Goal: Communication & Community: Answer question/provide support

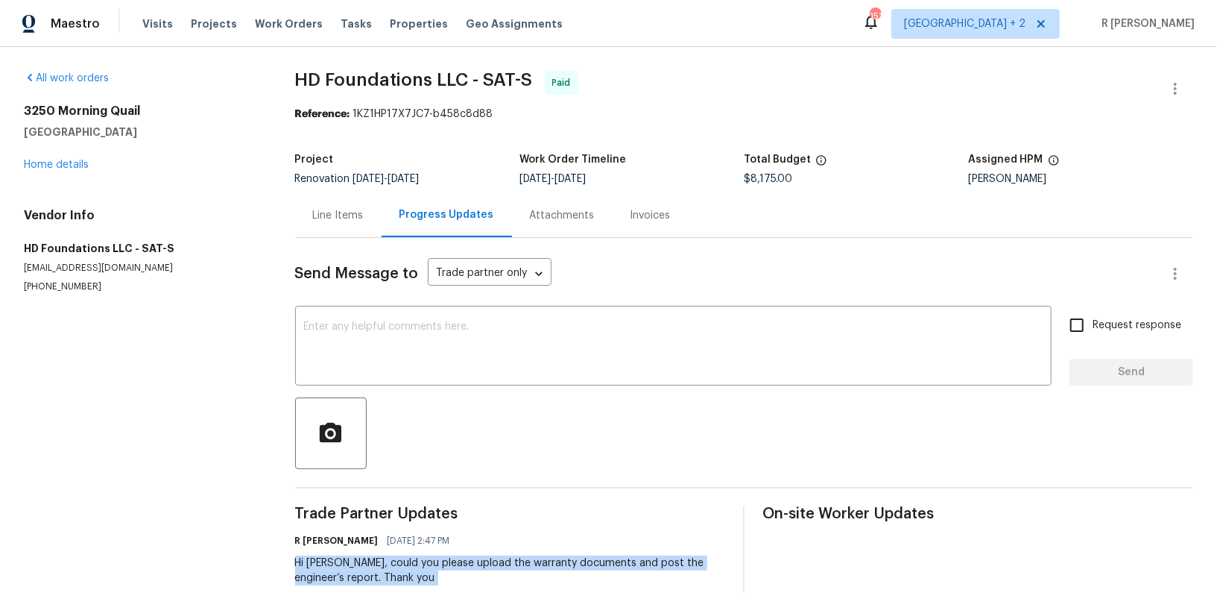
copy div "Hi [PERSON_NAME], could you please upload the warranty documents and post the e…"
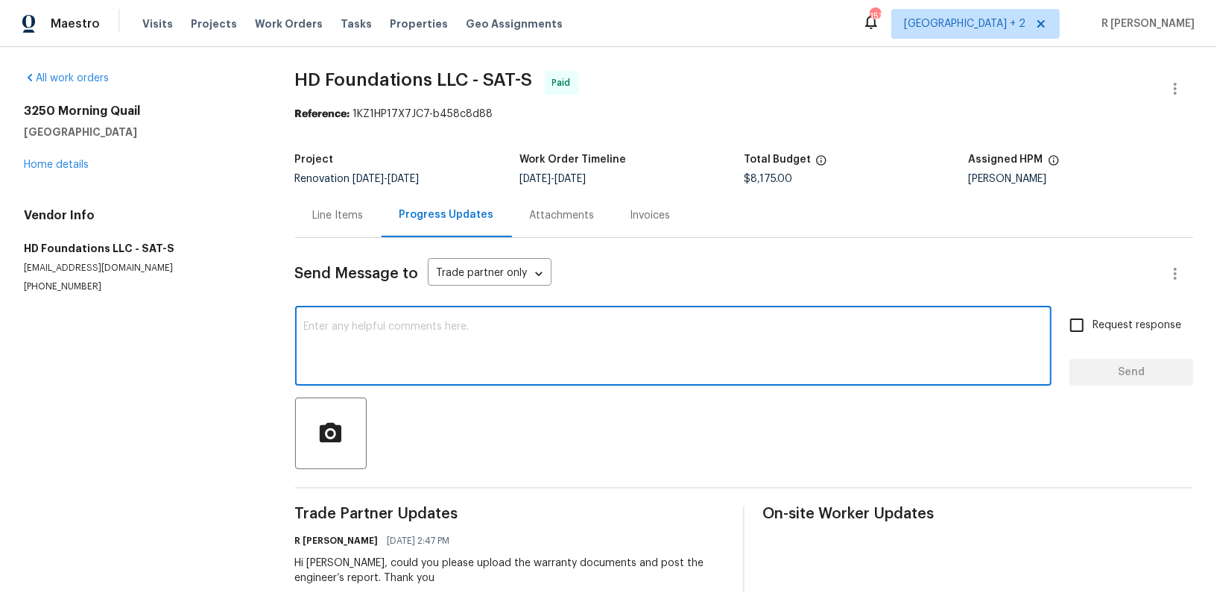
click at [492, 367] on textarea at bounding box center [673, 347] width 739 height 52
paste textarea "Hi Chris, could you please upload the warranty documents and post the engineer’…"
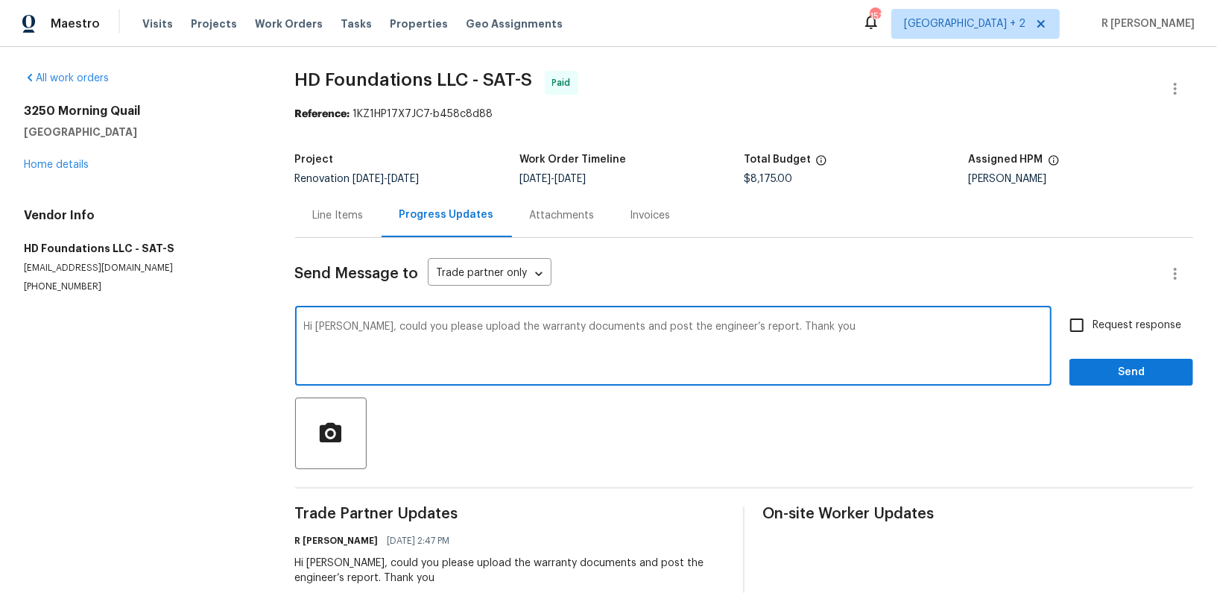
type textarea "Hi Chris, could you please upload the warranty documents and post the engineer’…"
click at [1155, 353] on div "Request response Send" at bounding box center [1132, 347] width 124 height 76
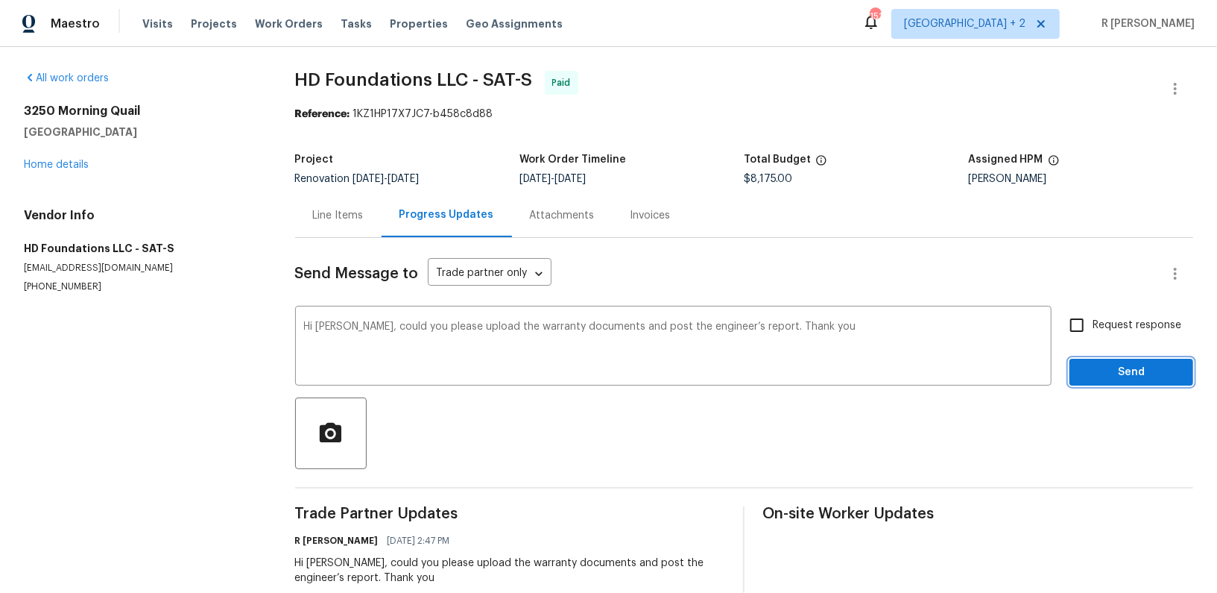
click at [1126, 366] on span "Send" at bounding box center [1132, 372] width 100 height 19
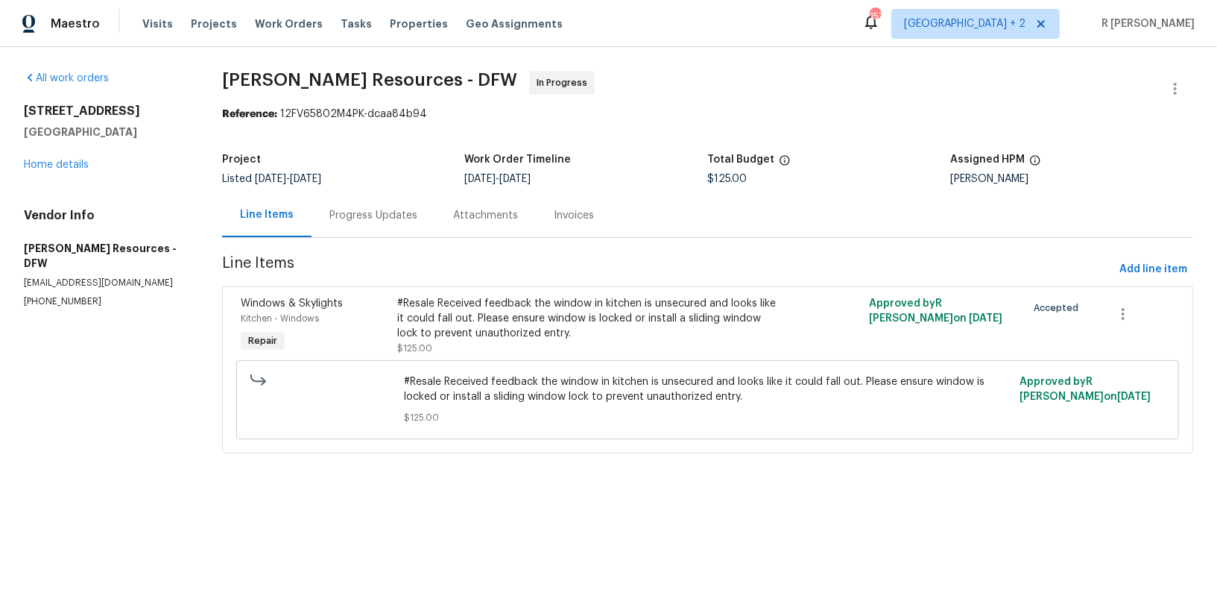
click at [402, 224] on div "Progress Updates" at bounding box center [374, 215] width 124 height 44
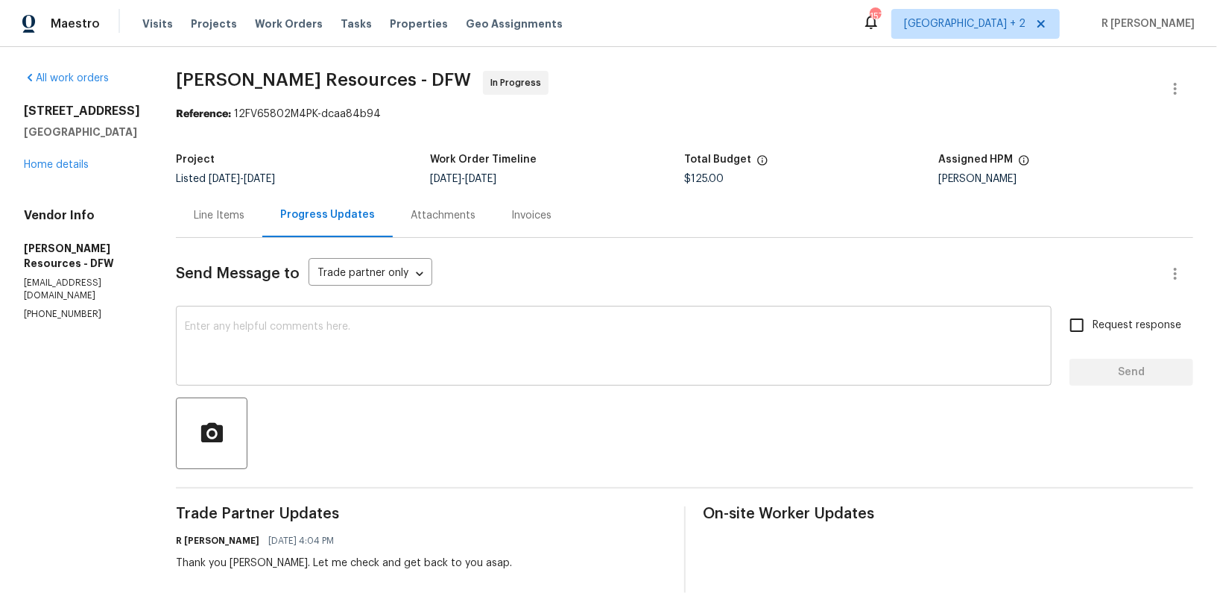
click at [341, 367] on textarea at bounding box center [614, 347] width 858 height 52
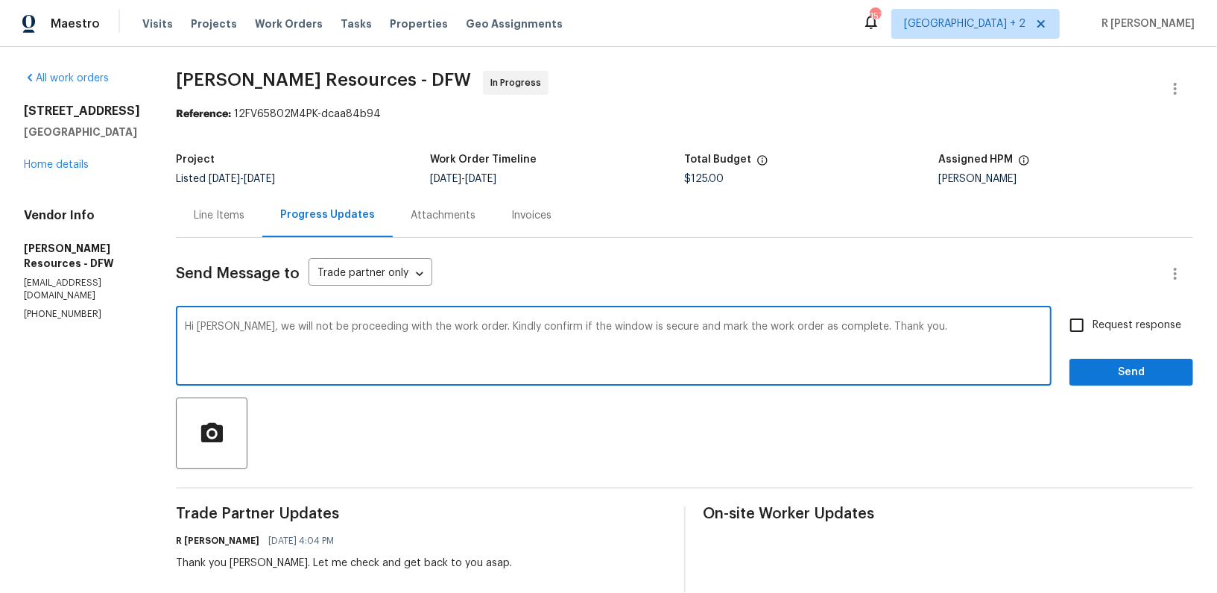
type textarea "Hi Robert, we will not be proceeding with the work order. Kindly confirm if the…"
click at [1106, 363] on span "Send" at bounding box center [1132, 372] width 100 height 19
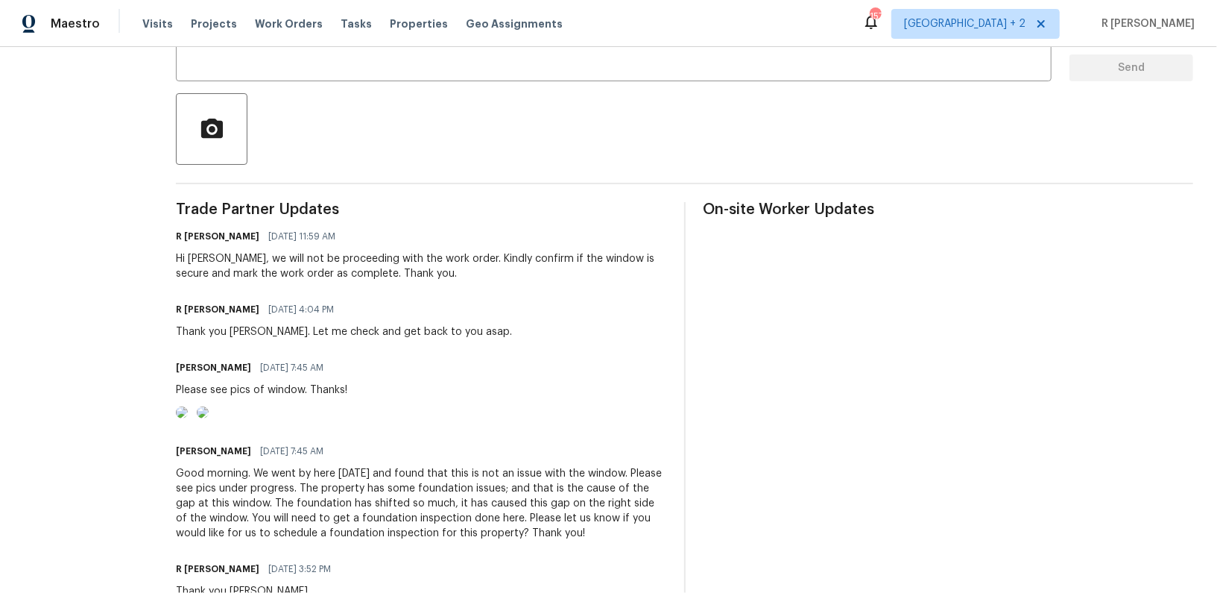
scroll to position [514, 0]
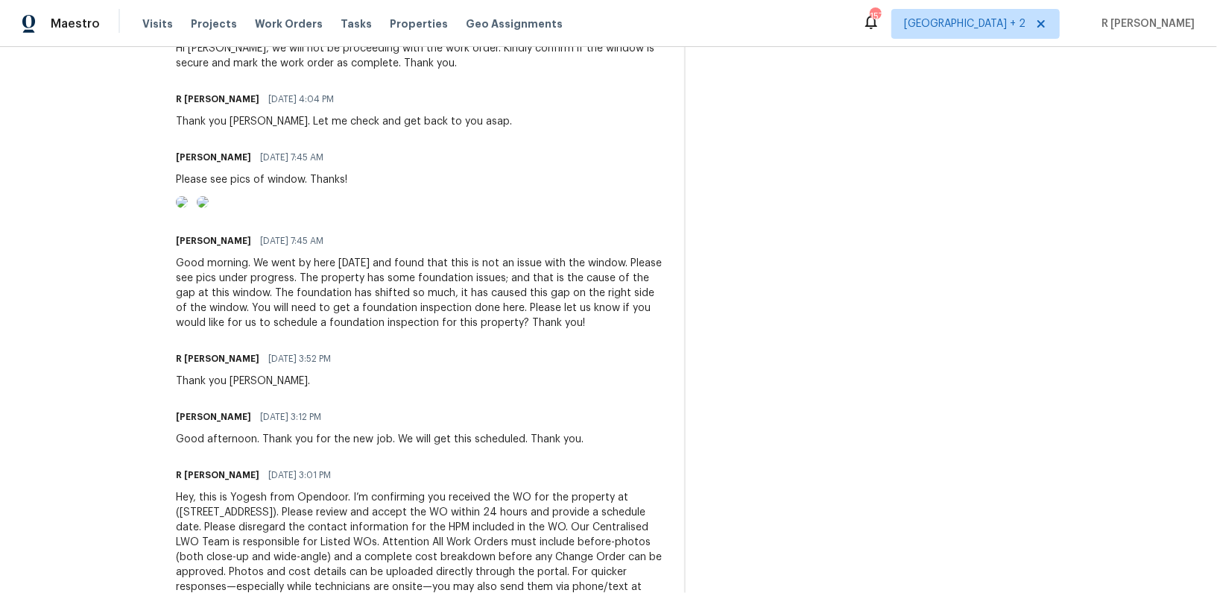
click at [441, 329] on div "Good morning. We went by here yesterday and found that this is not an issue wit…" at bounding box center [421, 293] width 490 height 75
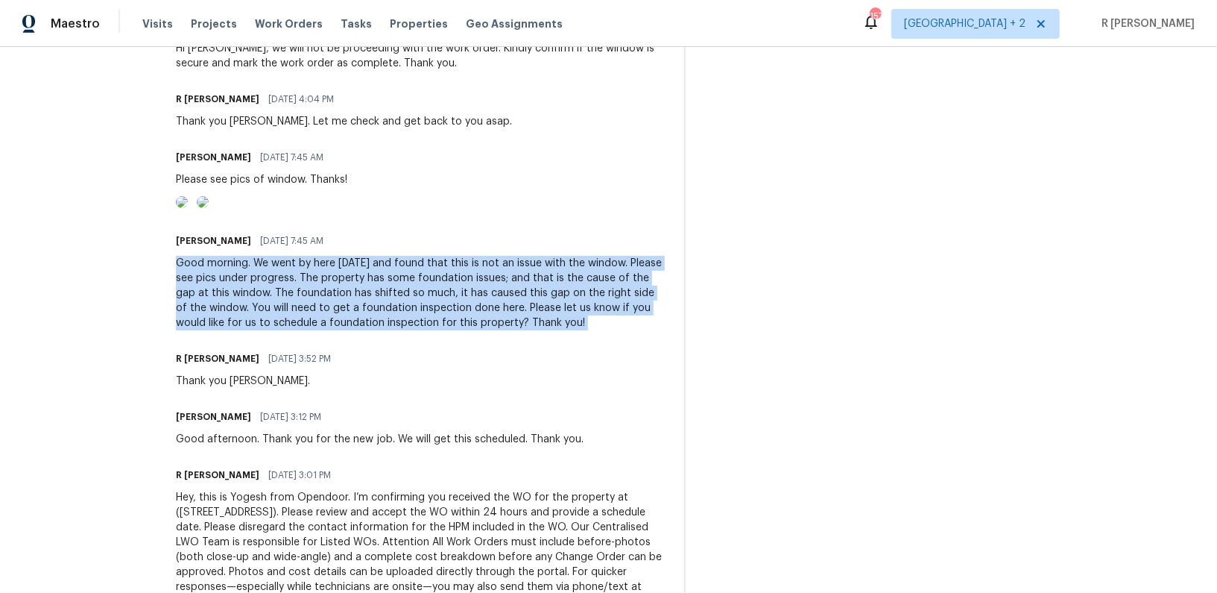
click at [441, 329] on div "Good morning. We went by here yesterday and found that this is not an issue wit…" at bounding box center [421, 293] width 490 height 75
copy div "Good morning. We went by here yesterday and found that this is not an issue wit…"
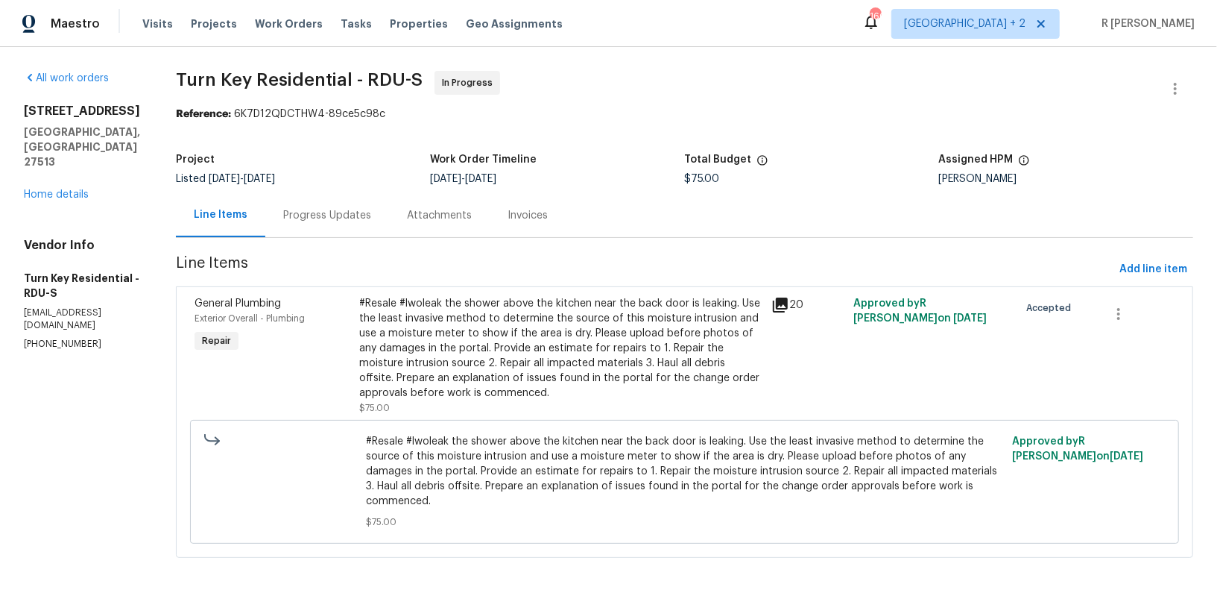
click at [389, 203] on div "Progress Updates" at bounding box center [327, 215] width 124 height 44
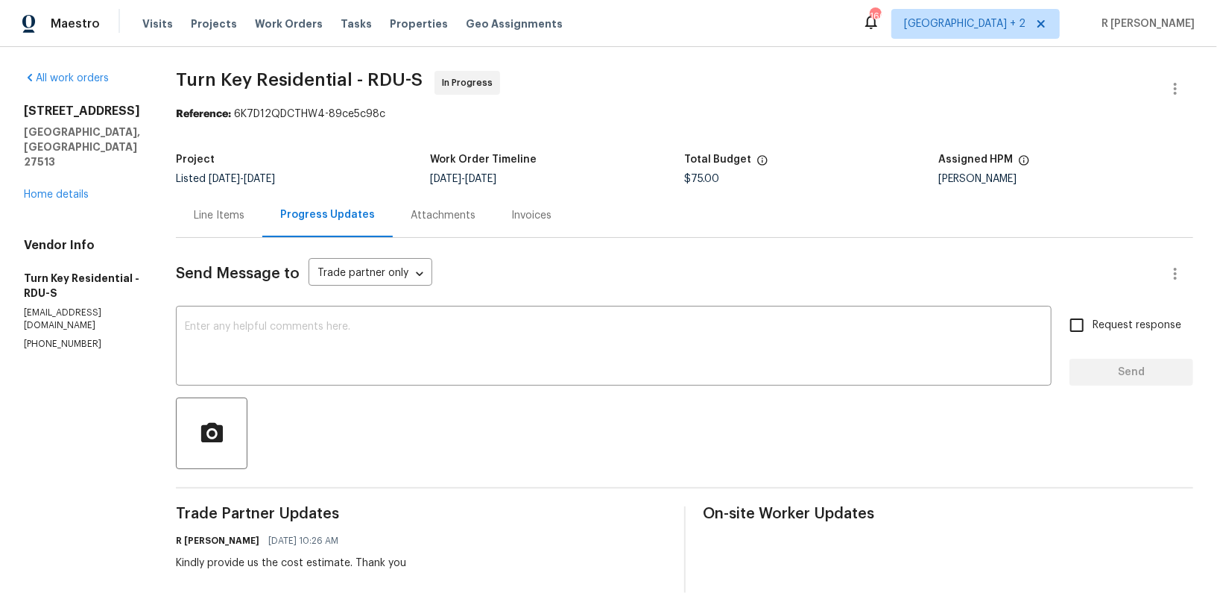
scroll to position [255, 0]
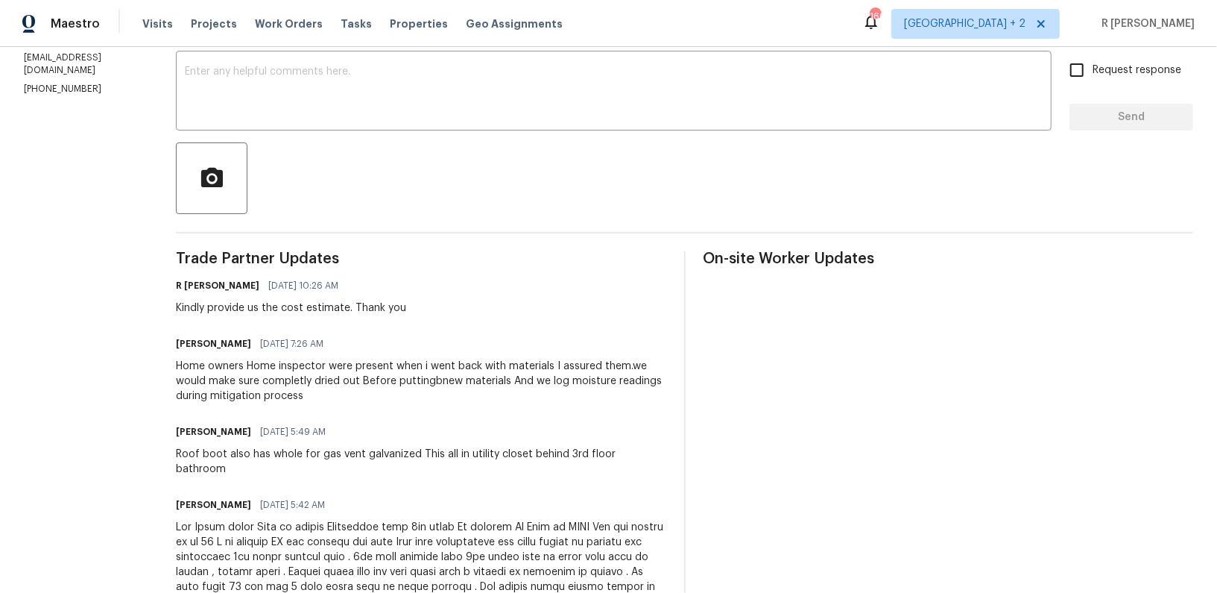
click at [306, 381] on div "Home owners Home inspector were present when i went back with materials I assur…" at bounding box center [421, 381] width 490 height 45
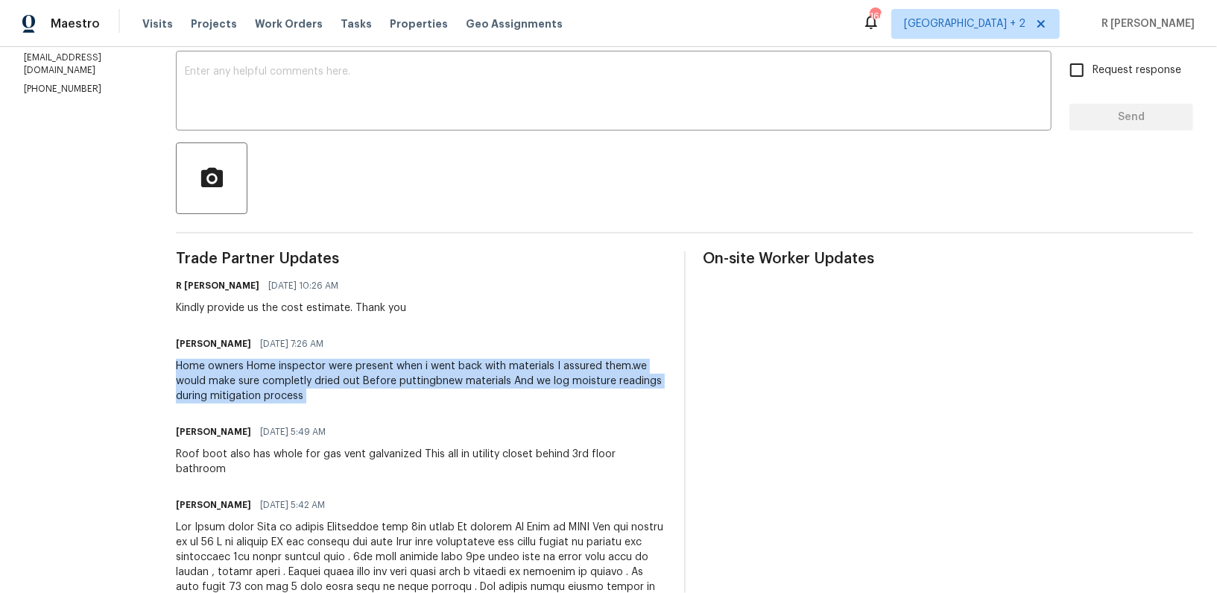
click at [306, 381] on div "Home owners Home inspector were present when i went back with materials I assur…" at bounding box center [421, 381] width 490 height 45
copy div "Home owners Home inspector were present when i went back with materials I assur…"
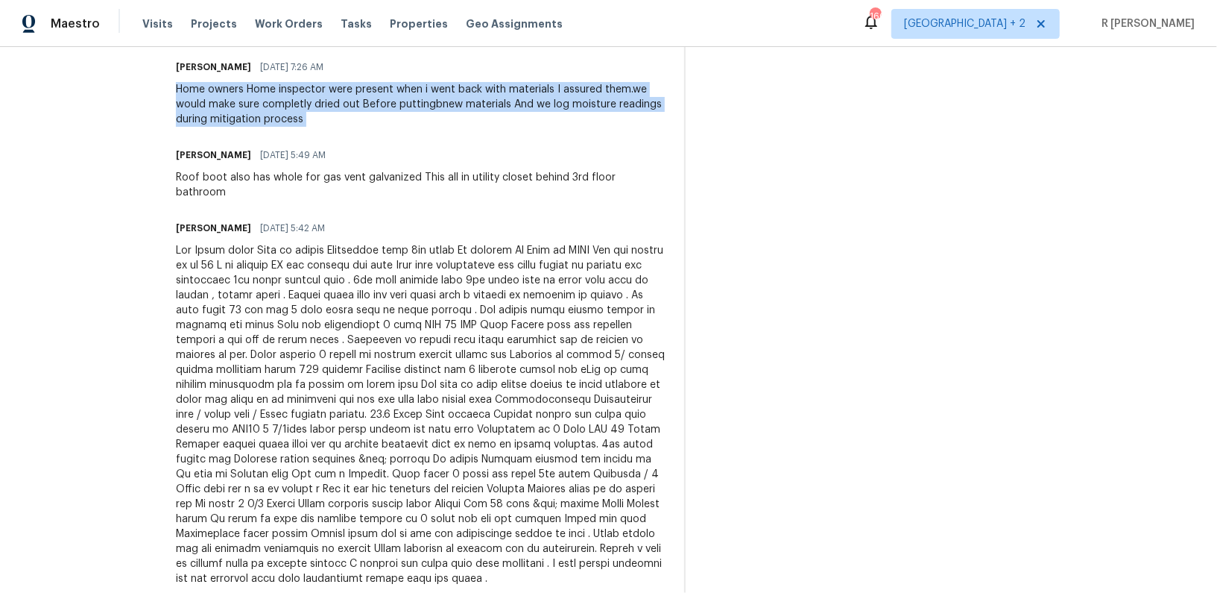
scroll to position [530, 0]
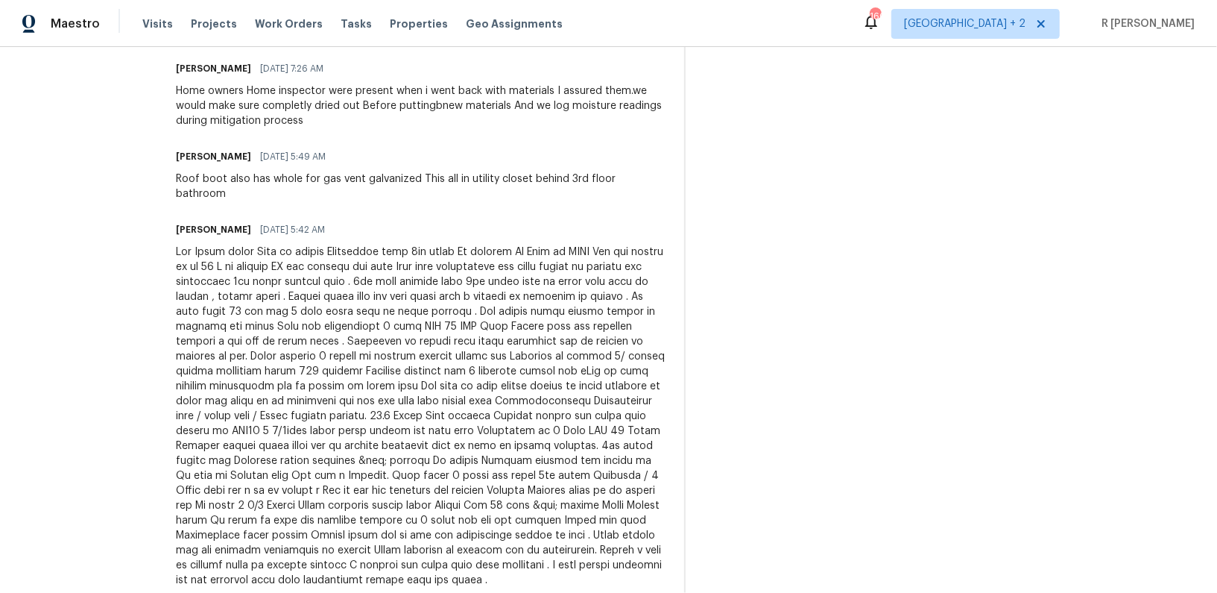
click at [397, 375] on div at bounding box center [421, 415] width 490 height 343
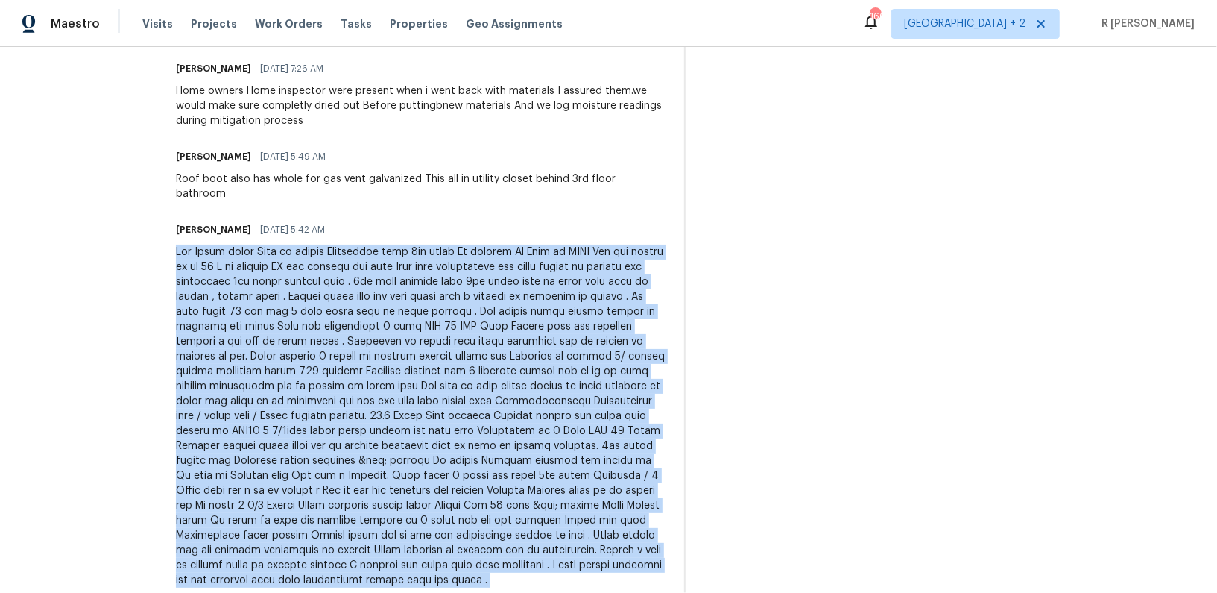
click at [397, 375] on div at bounding box center [421, 415] width 490 height 343
copy div "Two Leaks found Need to repair Condensate line 3rd floor Ir handler No Glue on …"
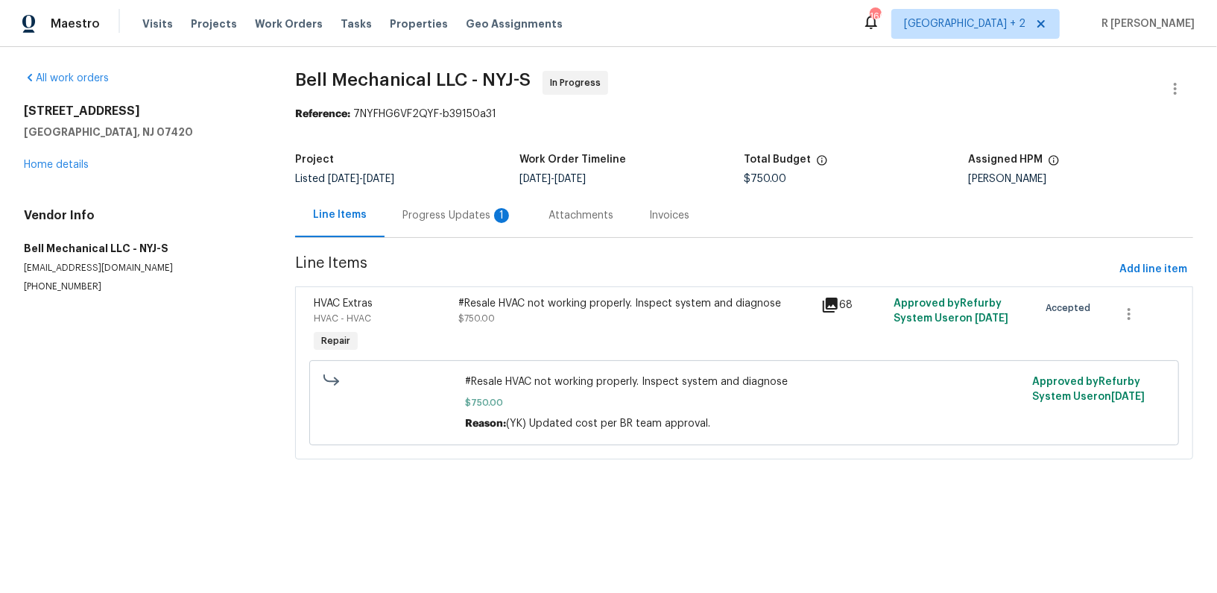
click at [422, 206] on div "Progress Updates 1" at bounding box center [458, 215] width 146 height 44
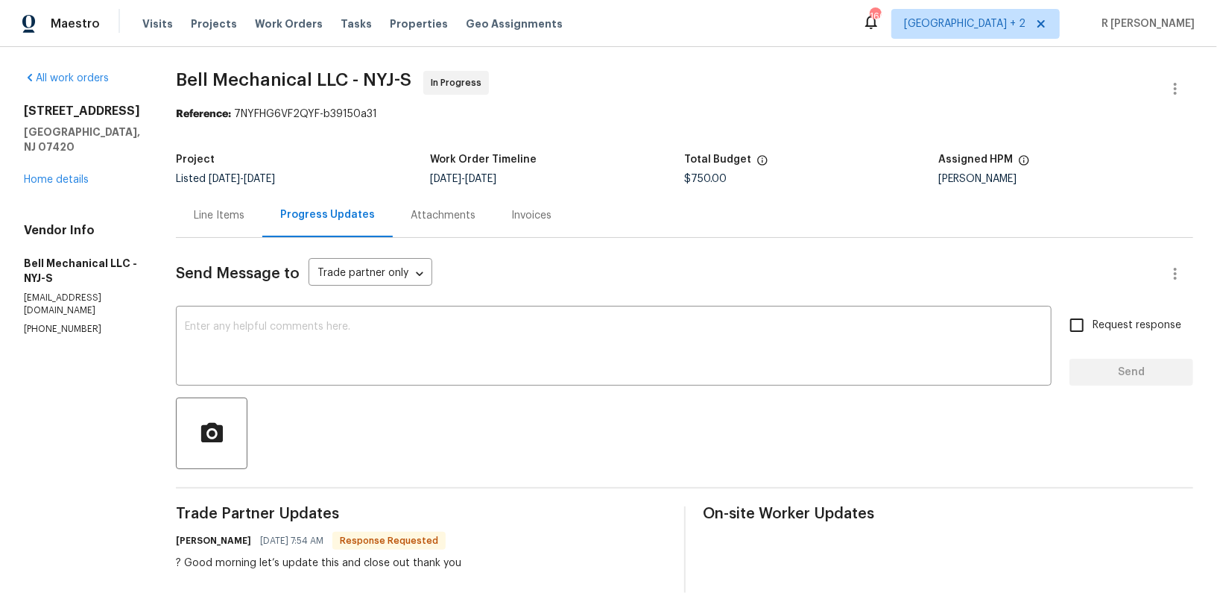
click at [239, 198] on div "Line Items" at bounding box center [219, 215] width 86 height 44
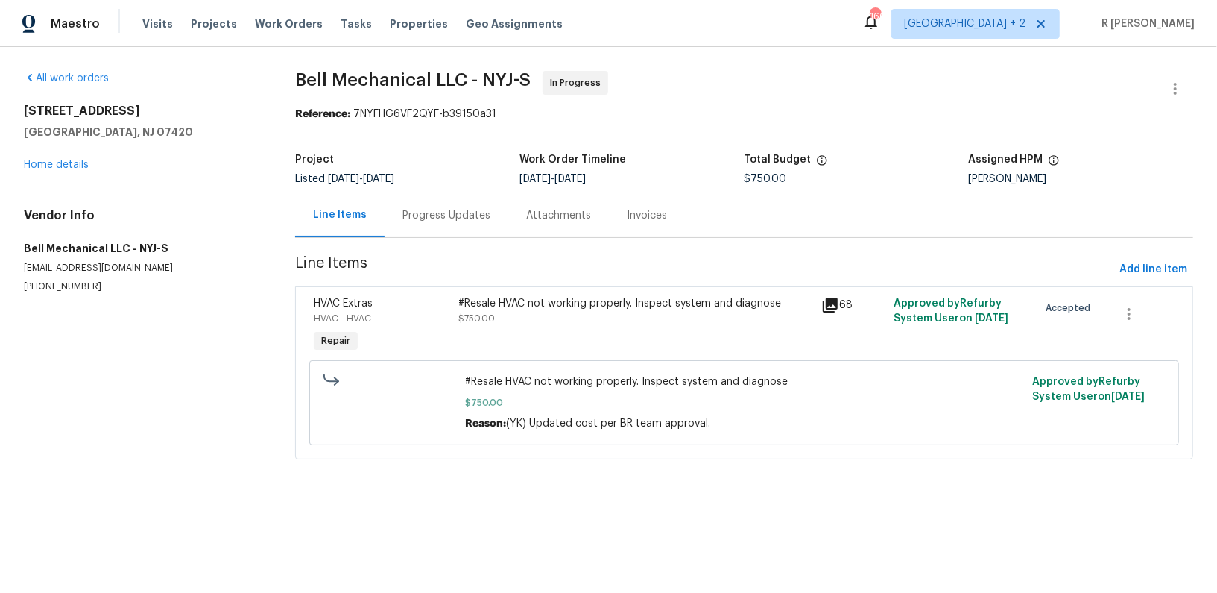
click at [490, 314] on span "$750.00" at bounding box center [477, 318] width 37 height 9
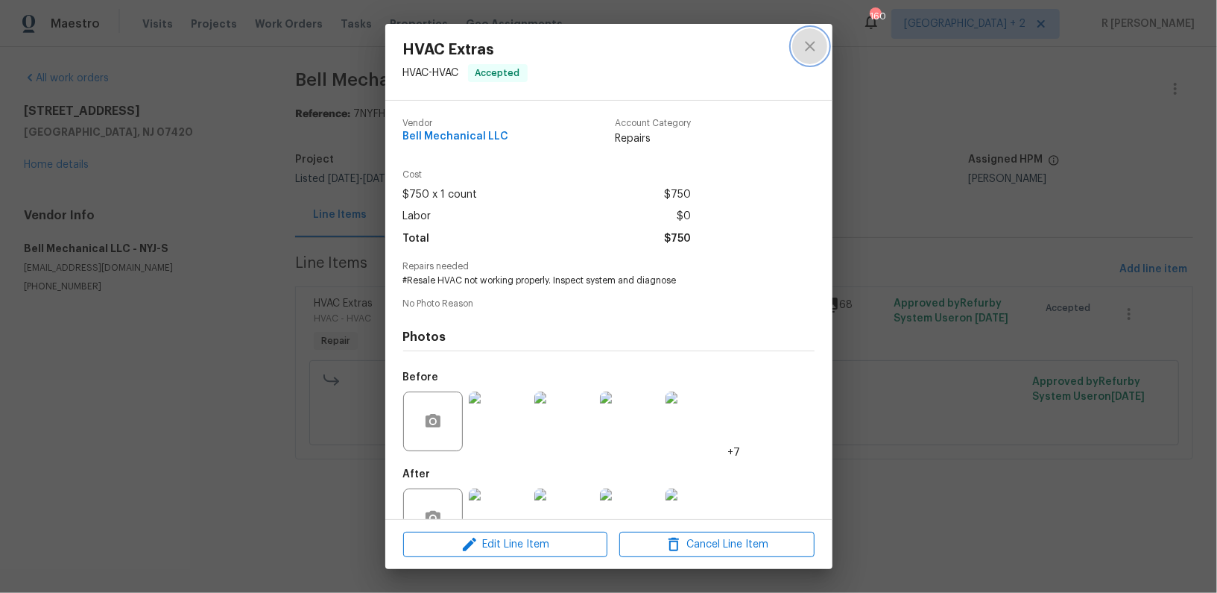
click at [806, 46] on icon "close" at bounding box center [810, 46] width 18 height 18
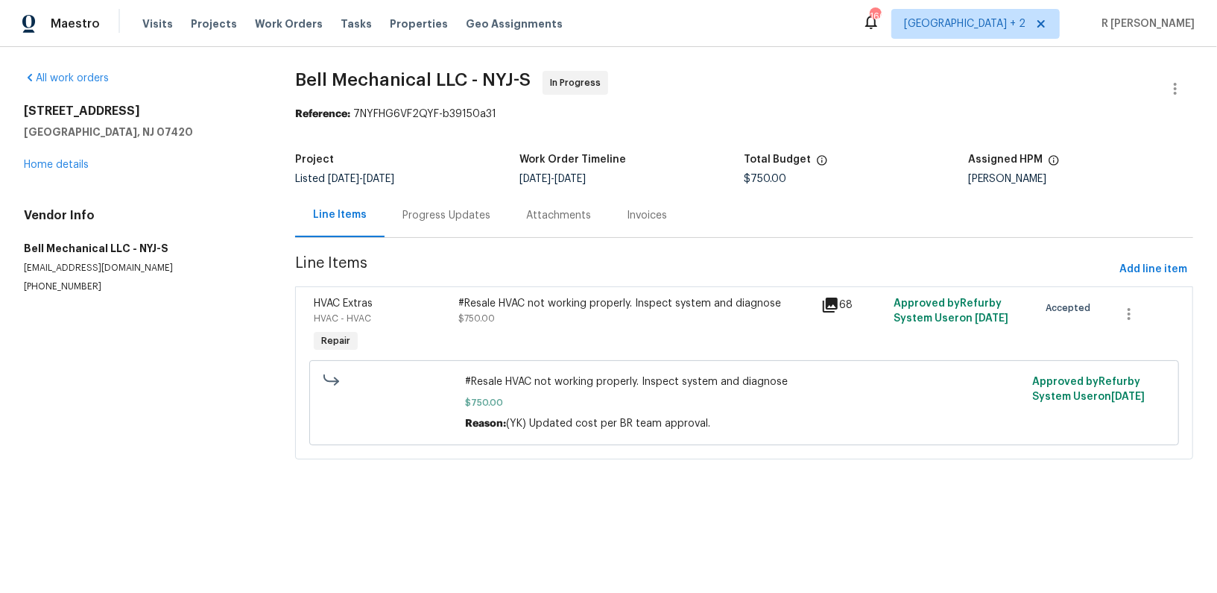
click at [430, 205] on div "Progress Updates" at bounding box center [447, 215] width 124 height 44
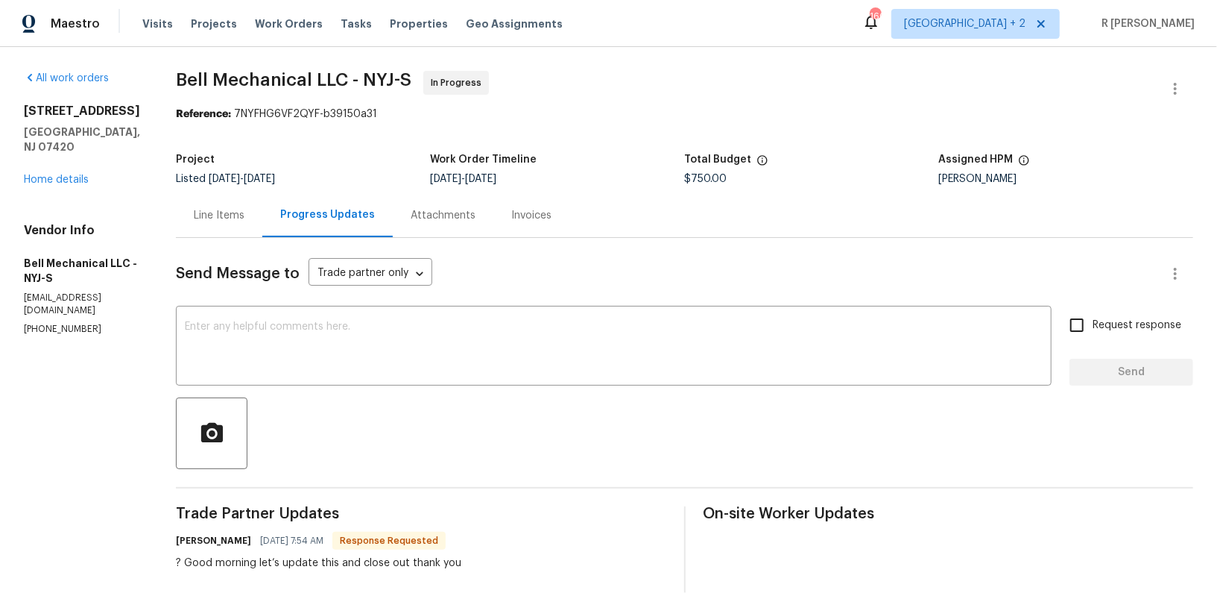
click at [235, 213] on div "Line Items" at bounding box center [219, 215] width 51 height 15
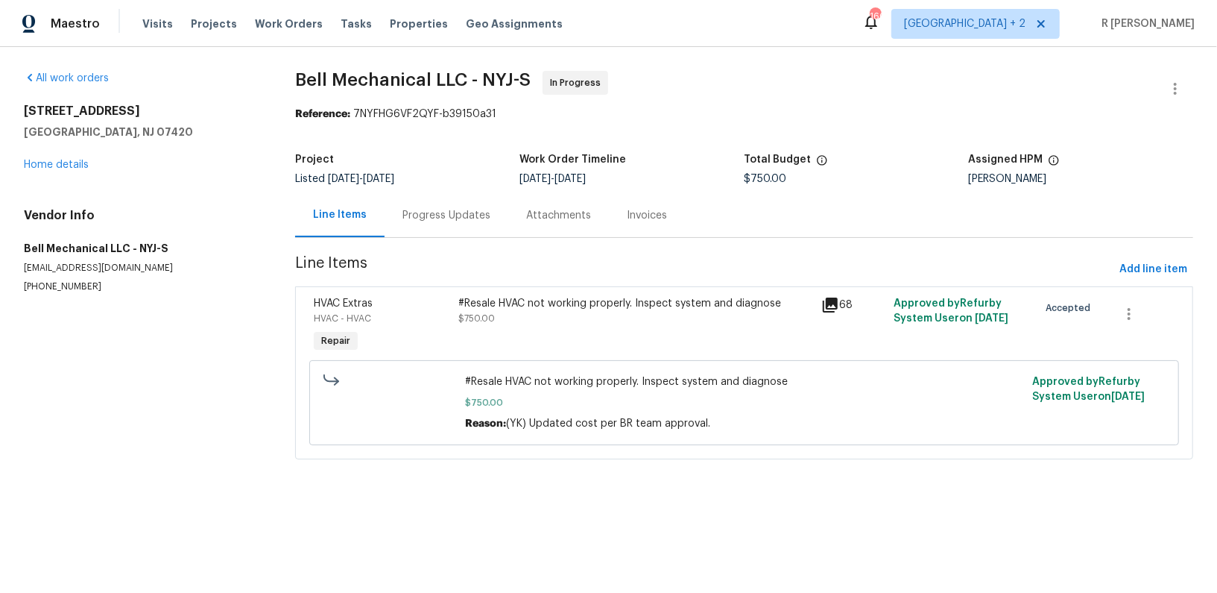
click at [638, 408] on span "$750.00" at bounding box center [744, 402] width 558 height 15
click at [603, 376] on span "#Resale HVAC not working properly. Inspect system and diagnose" at bounding box center [744, 381] width 558 height 15
click at [572, 341] on div "#Resale HVAC not working properly. Inspect system and diagnose $750.00" at bounding box center [636, 325] width 362 height 69
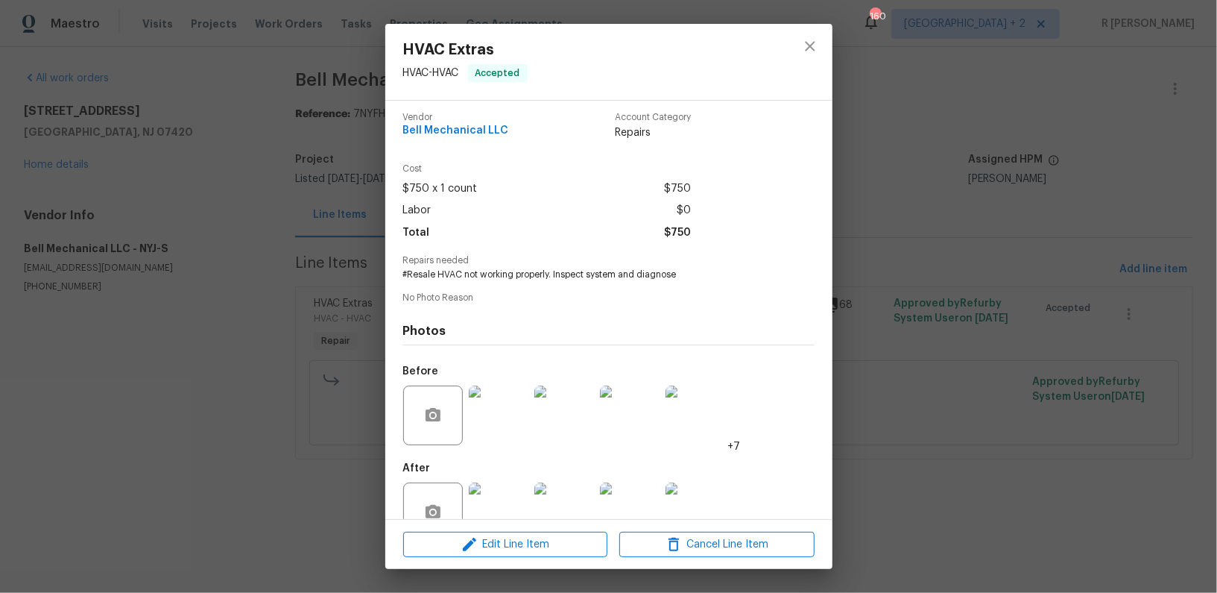
scroll to position [43, 0]
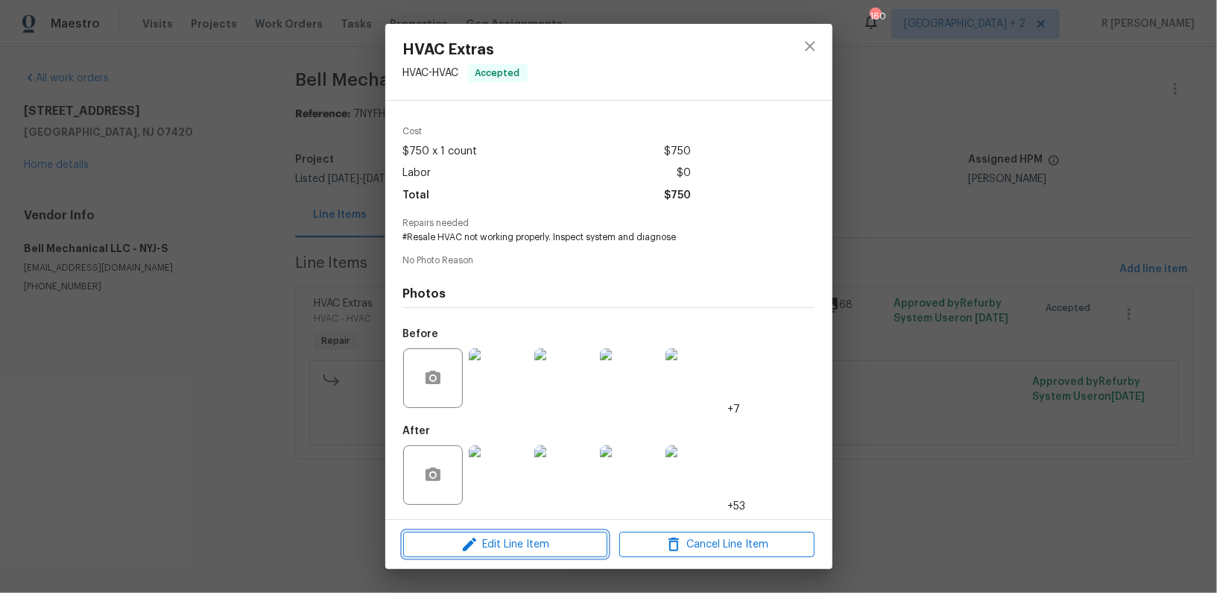
click at [519, 543] on span "Edit Line Item" at bounding box center [505, 544] width 195 height 19
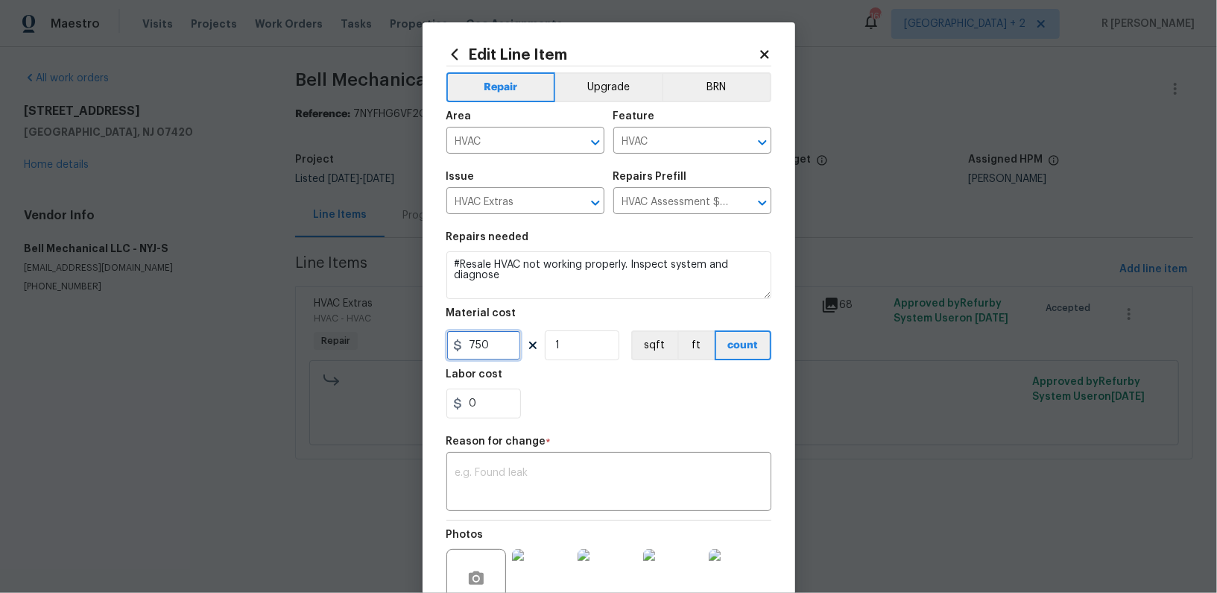
click at [495, 351] on input "750" at bounding box center [483, 345] width 75 height 30
type input "1300"
click at [514, 505] on div "x ​" at bounding box center [608, 482] width 325 height 55
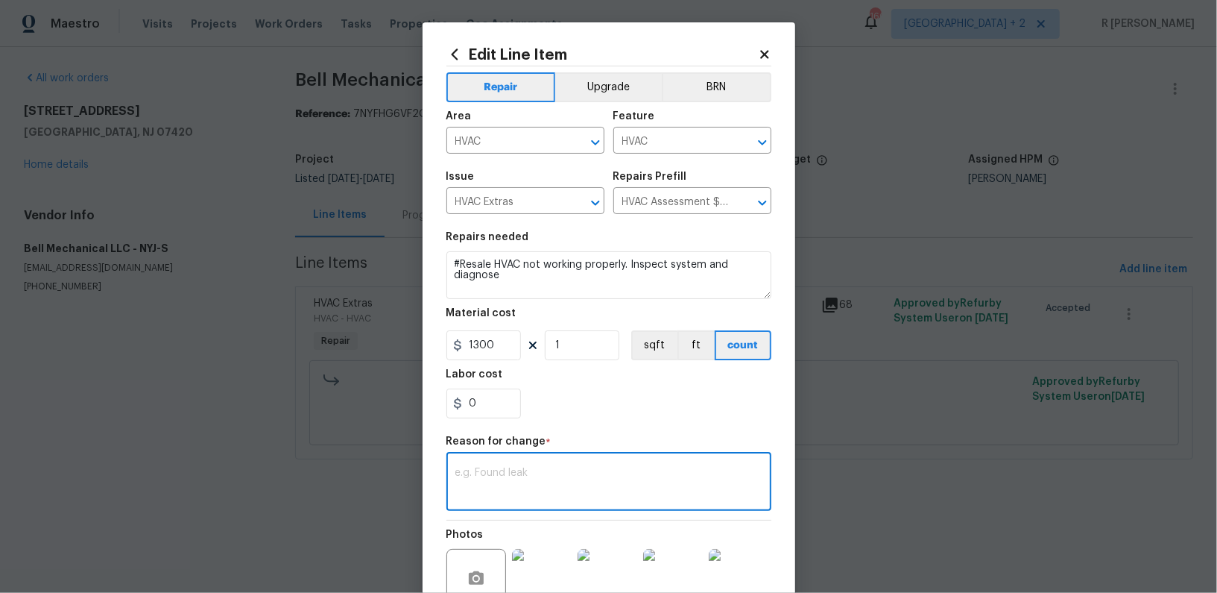
paste textarea "(YK) Updated cost per BR team approval."
type textarea "(YK) Updated cost per BR team approval."
click at [514, 505] on div "(YK) Updated cost per BR team approval. x ​" at bounding box center [608, 482] width 325 height 55
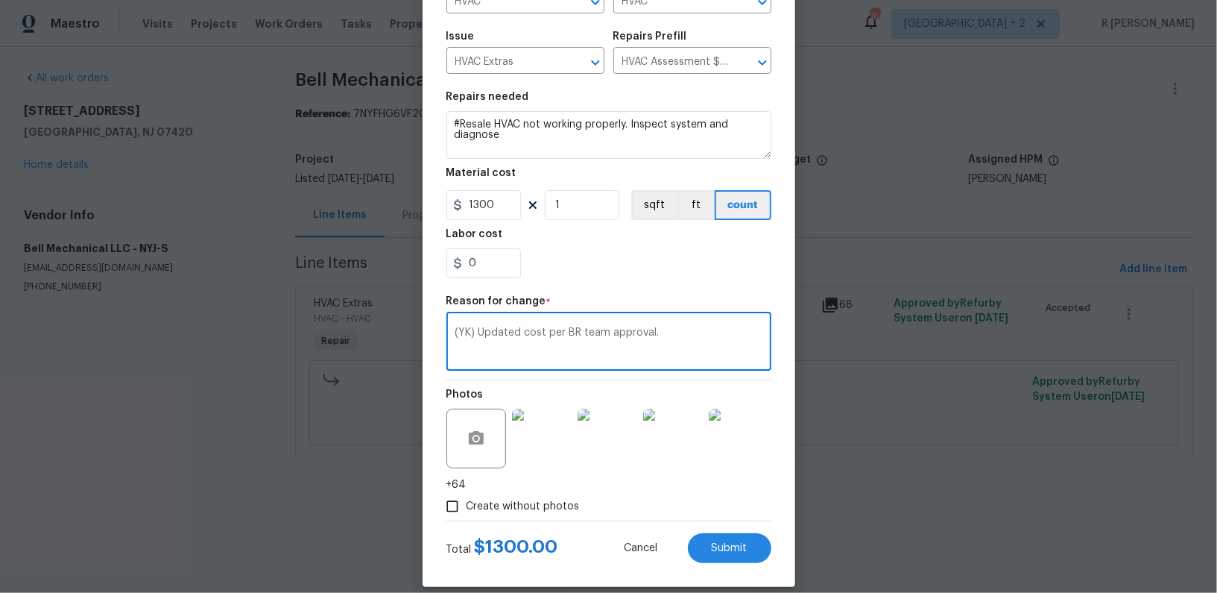
scroll to position [156, 0]
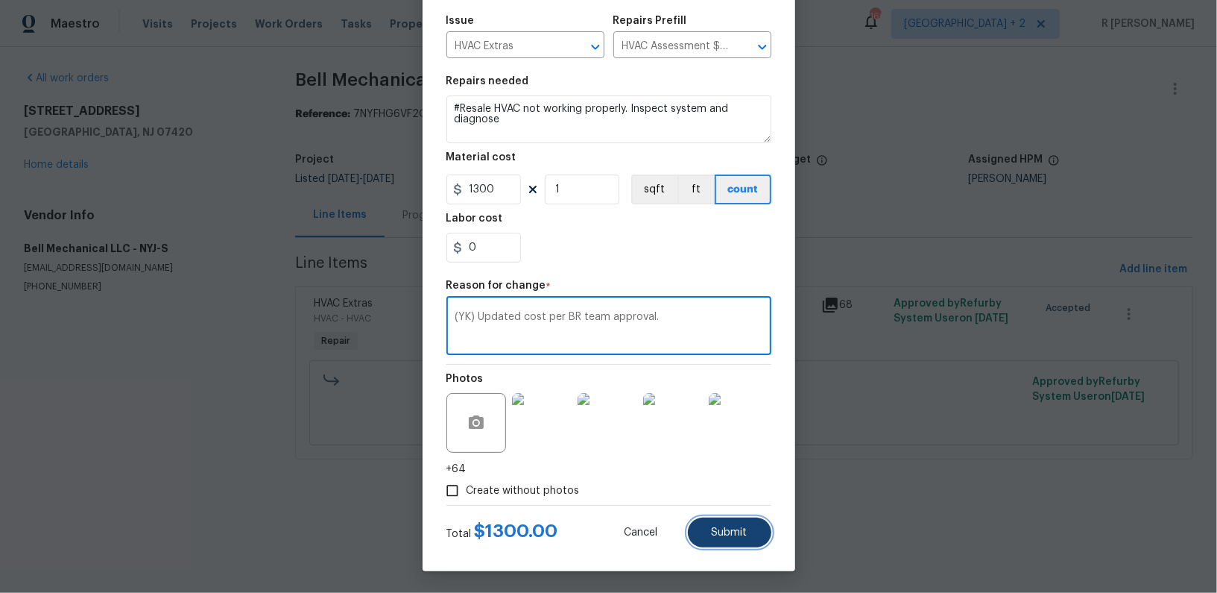
click at [719, 528] on span "Submit" at bounding box center [730, 532] width 36 height 11
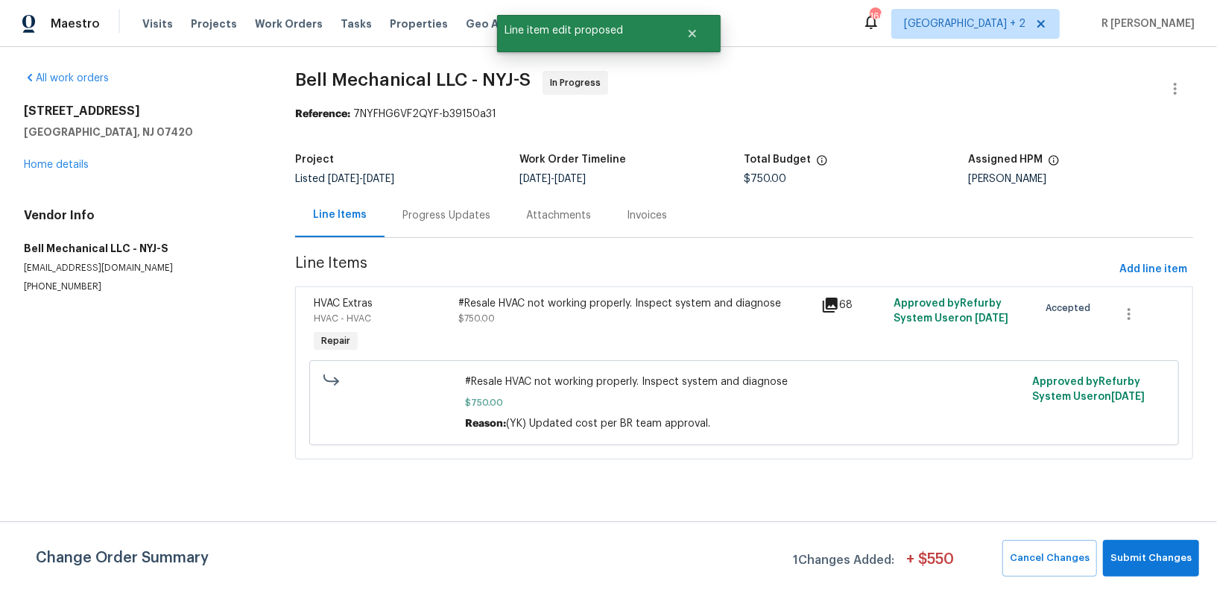
scroll to position [0, 0]
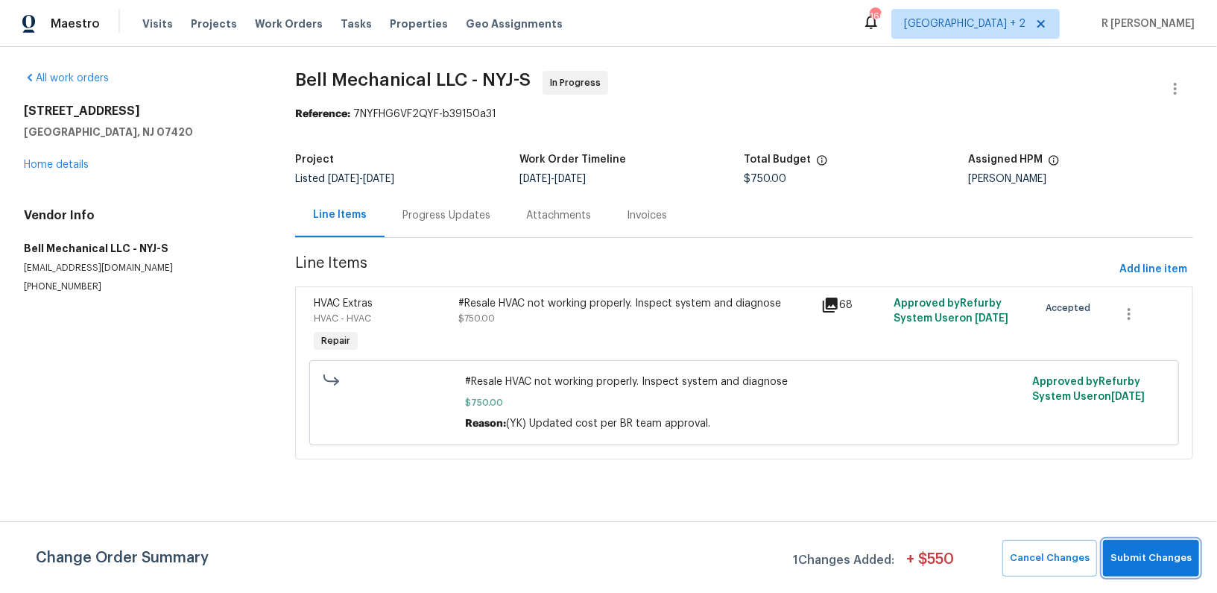
click at [1141, 557] on span "Submit Changes" at bounding box center [1151, 557] width 81 height 17
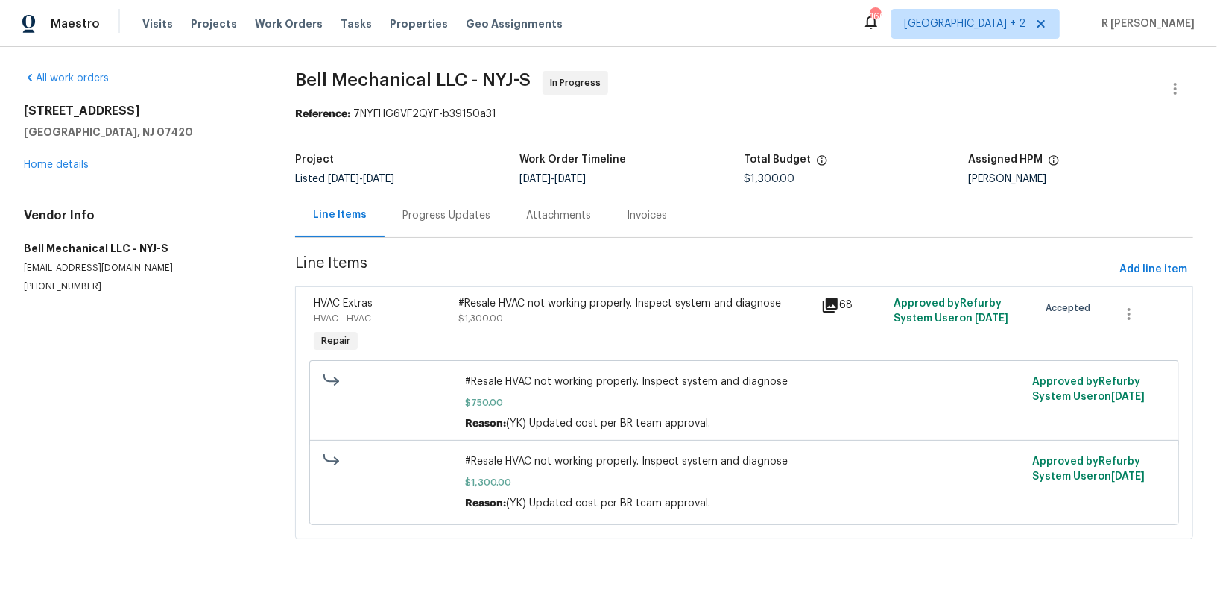
click at [435, 198] on div "Progress Updates" at bounding box center [447, 215] width 124 height 44
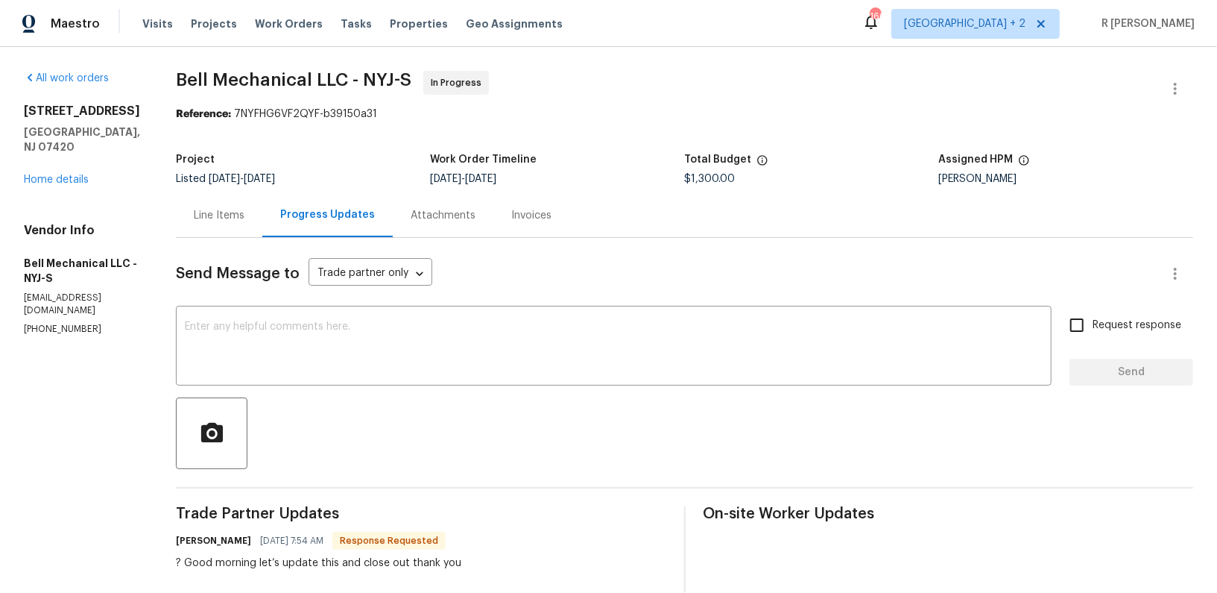
click at [336, 404] on div at bounding box center [684, 433] width 1017 height 72
click at [313, 362] on textarea at bounding box center [614, 347] width 858 height 52
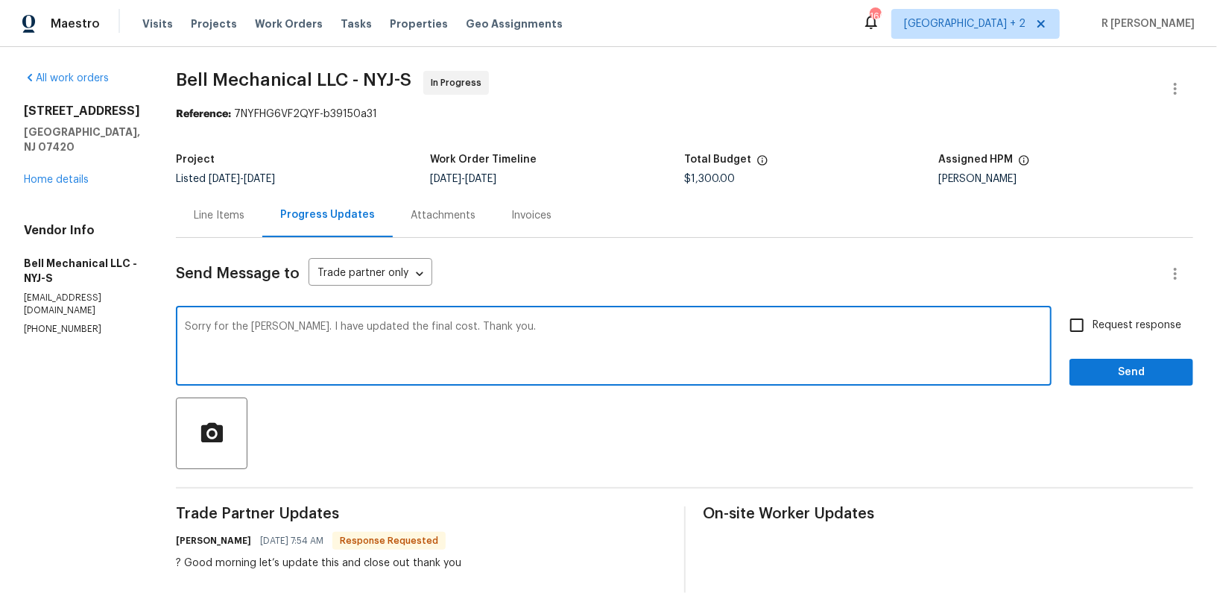
type textarea "Sorry for the delay Greg. I have updated the final cost. Thank you."
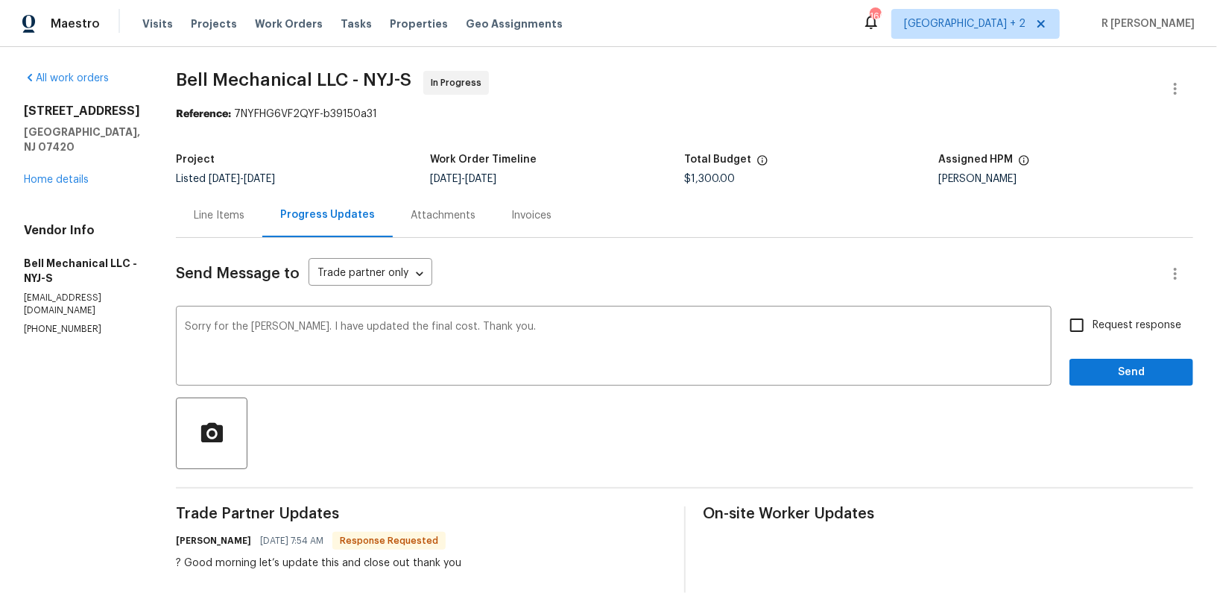
click at [1112, 321] on span "Request response" at bounding box center [1137, 326] width 89 height 16
click at [1093, 321] on input "Request response" at bounding box center [1076, 324] width 31 height 31
checkbox input "true"
click at [1109, 360] on button "Send" at bounding box center [1132, 373] width 124 height 28
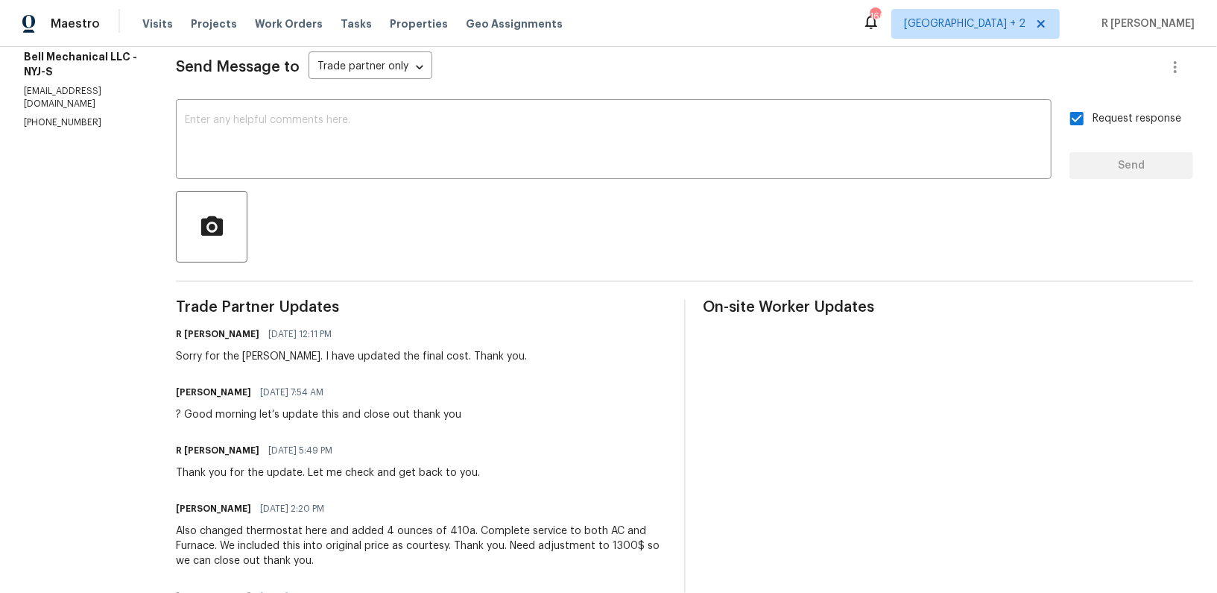
scroll to position [233, 0]
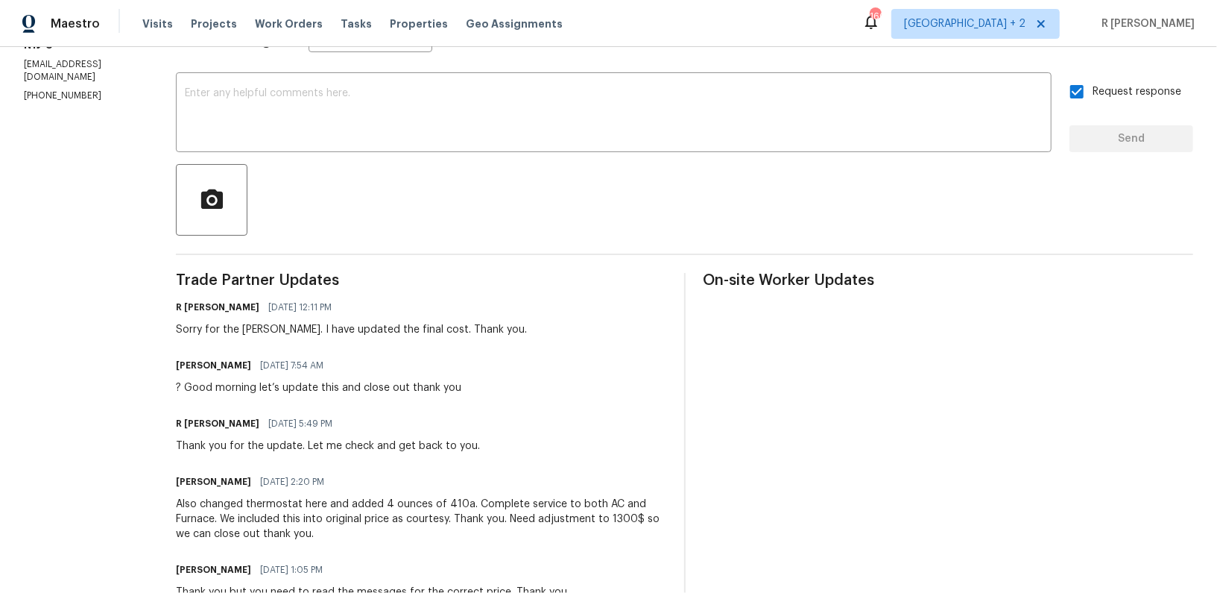
click at [371, 509] on div "Also changed thermostat here and added 4 ounces of 410a. Complete service to bo…" at bounding box center [421, 518] width 490 height 45
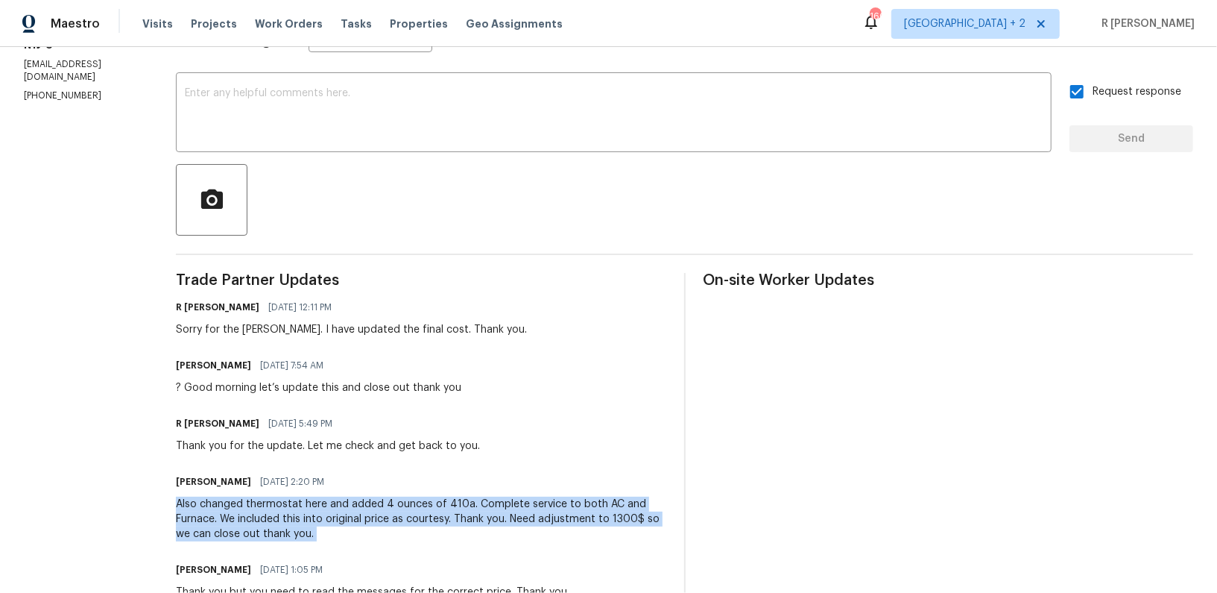
click at [371, 509] on div "Also changed thermostat here and added 4 ounces of 410a. Complete service to bo…" at bounding box center [421, 518] width 490 height 45
copy div "Also changed thermostat here and added 4 ounces of 410a. Complete service to bo…"
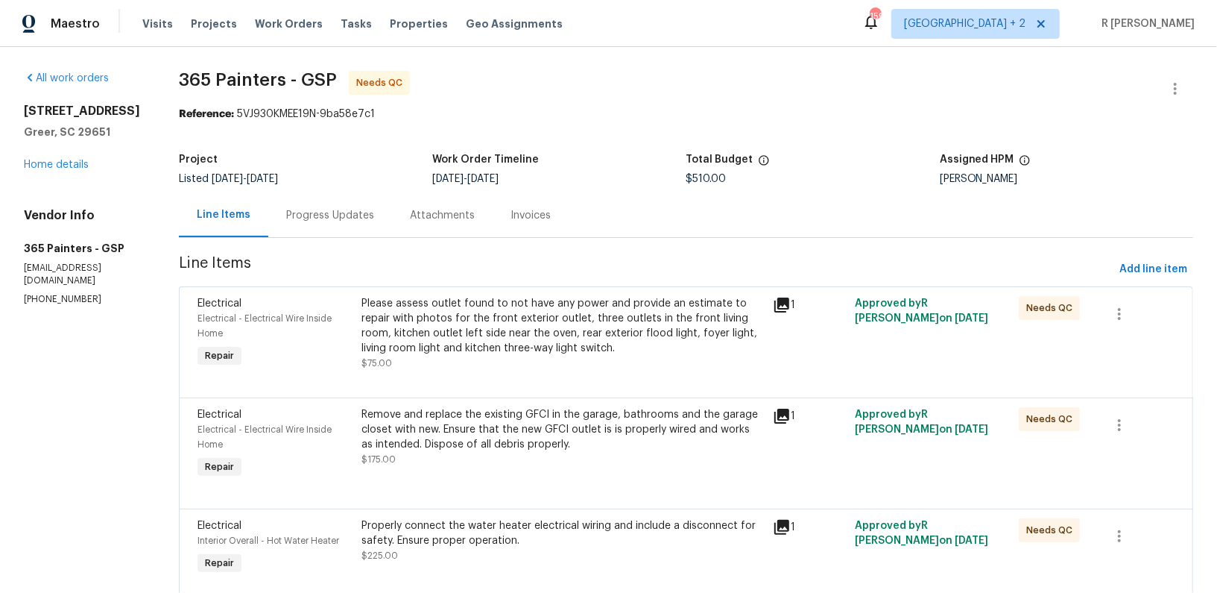
click at [333, 226] on div "Progress Updates" at bounding box center [330, 215] width 124 height 44
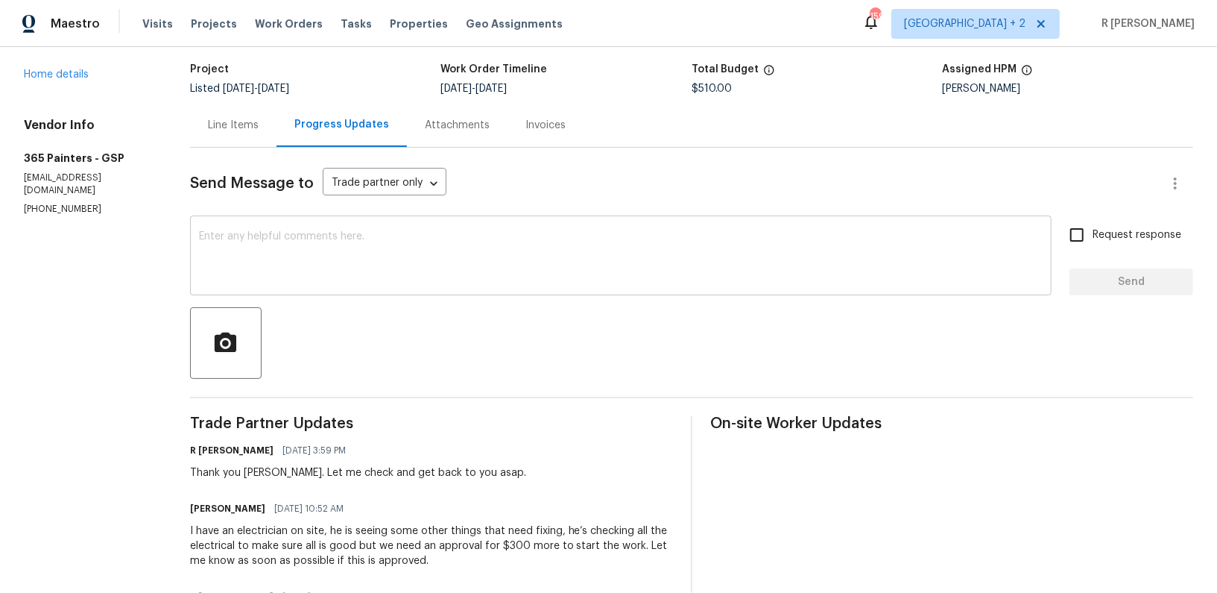
scroll to position [128, 0]
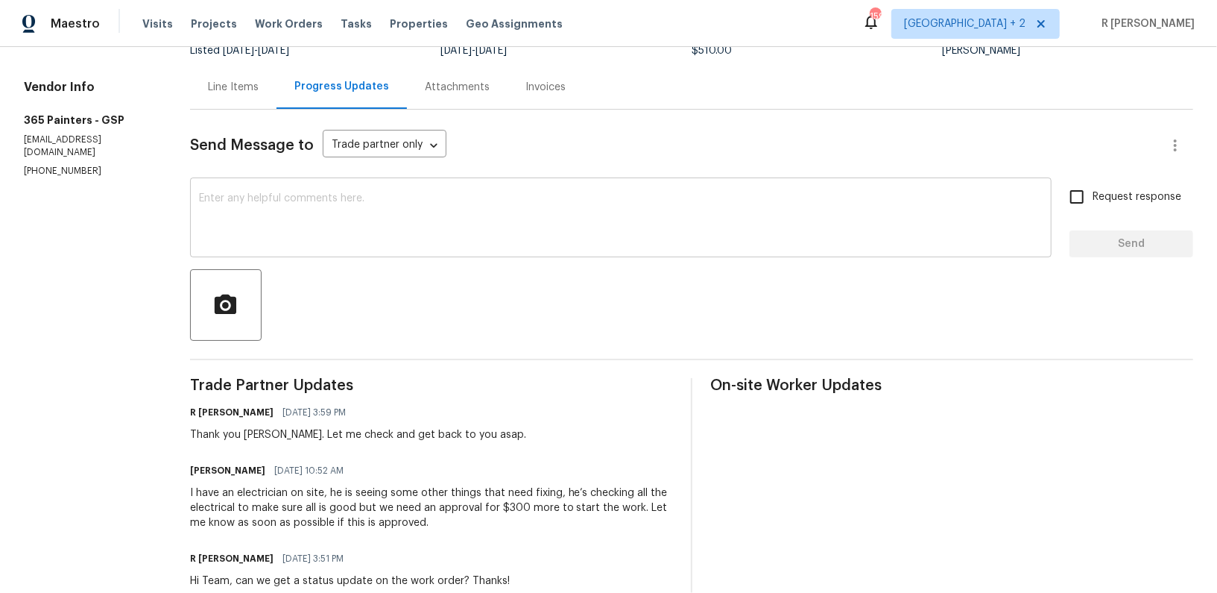
click at [455, 240] on textarea at bounding box center [621, 219] width 844 height 52
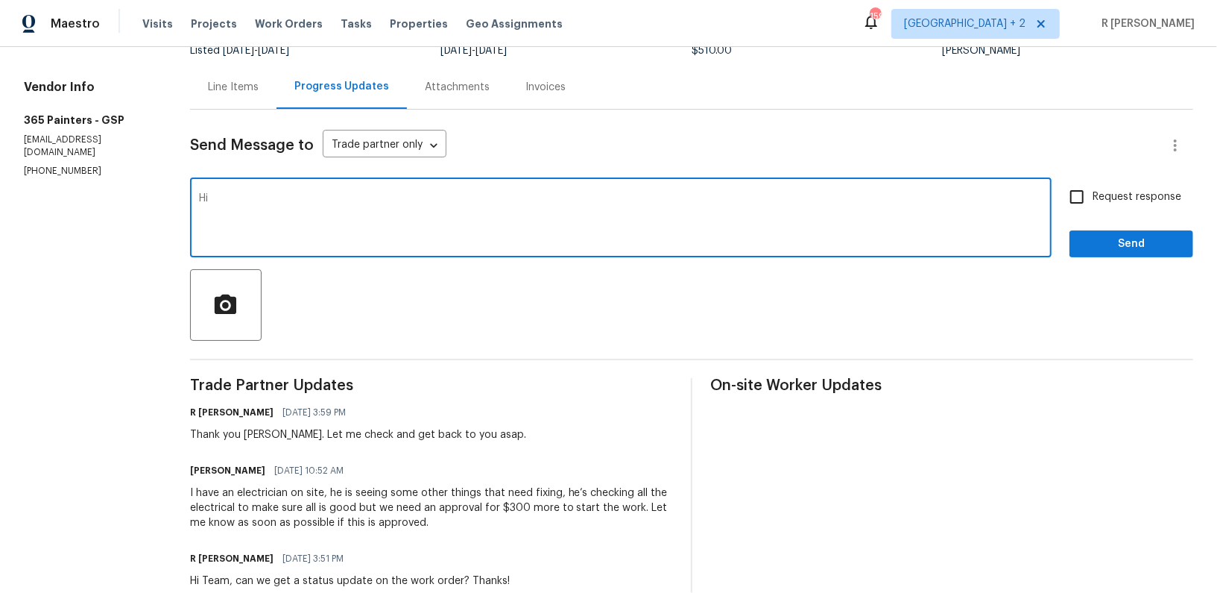
click at [201, 470] on h6 "[PERSON_NAME]" at bounding box center [227, 470] width 75 height 15
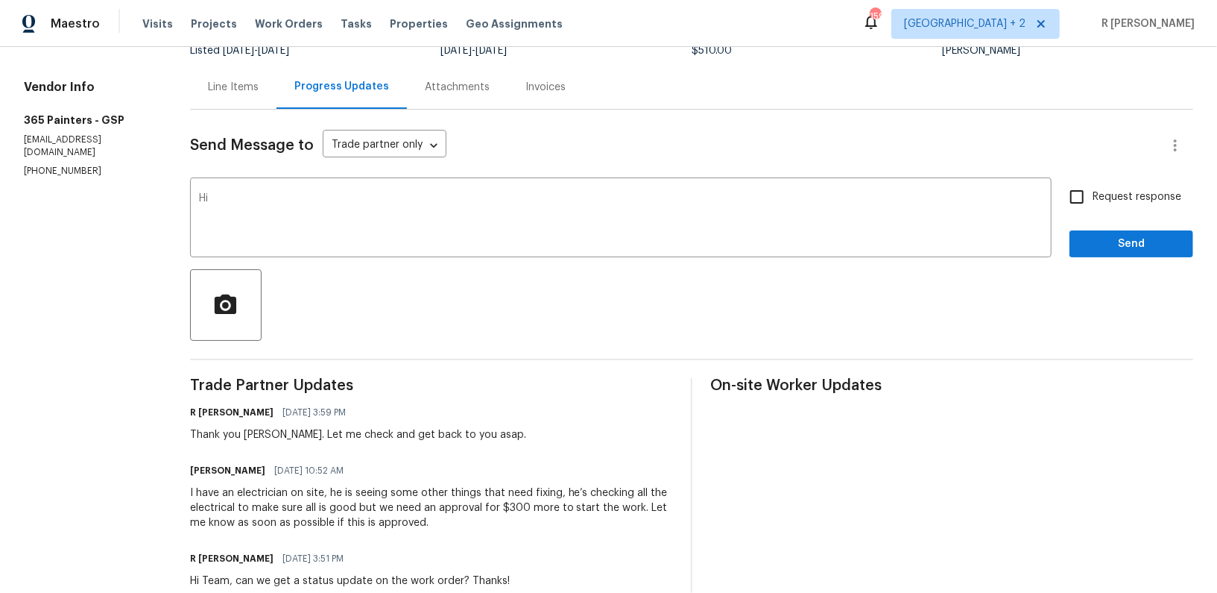
click at [201, 470] on h6 "[PERSON_NAME]" at bounding box center [227, 470] width 75 height 15
copy h6 "[PERSON_NAME]"
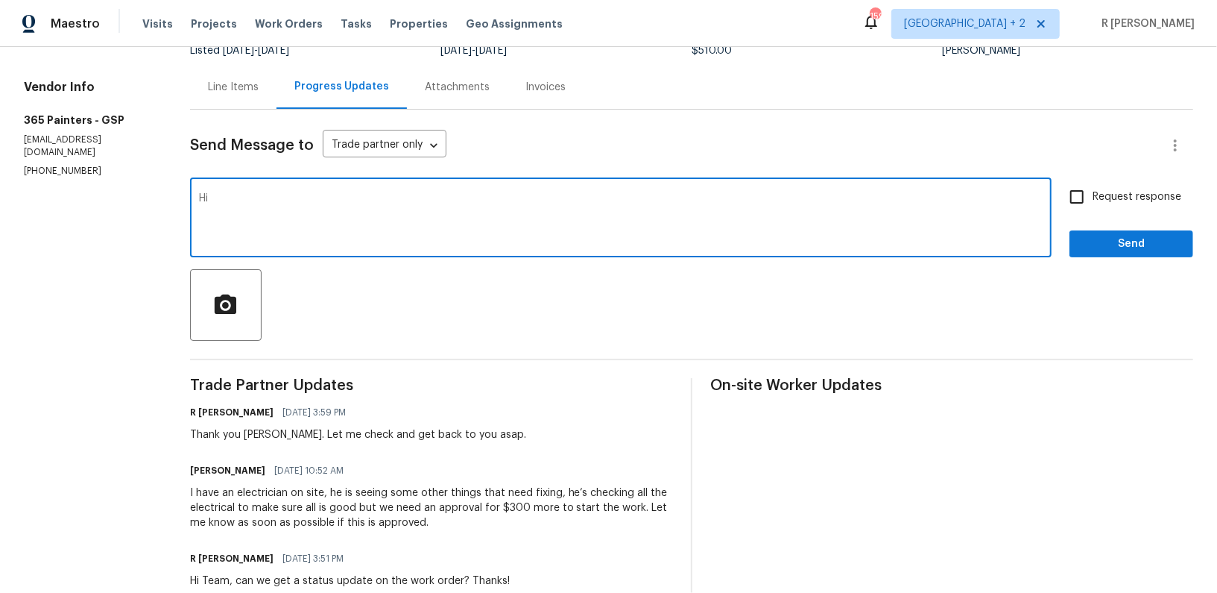
click at [294, 203] on textarea "Hi" at bounding box center [621, 219] width 844 height 52
paste textarea "Jacqueline"
click at [479, 198] on textarea "Hi Jacqueline, could you please provide us the reason" at bounding box center [621, 219] width 844 height 52
type textarea "Hi Jacqueline, could you please provide us the reason for the additional $300.0…"
click at [1126, 243] on span "Send" at bounding box center [1132, 244] width 100 height 19
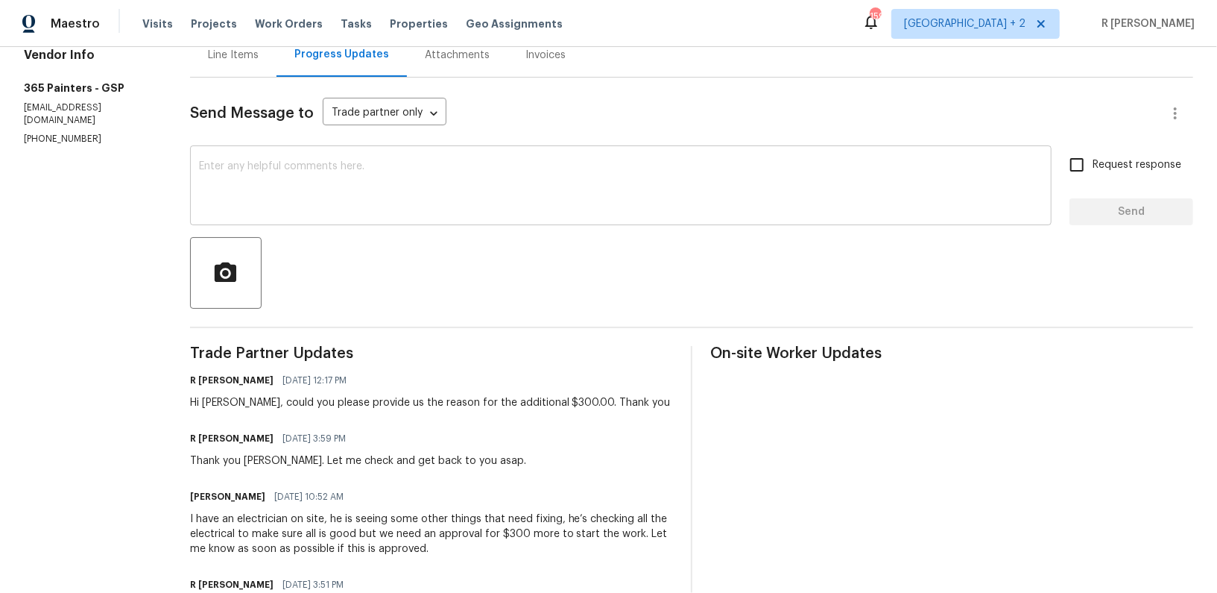
scroll to position [195, 0]
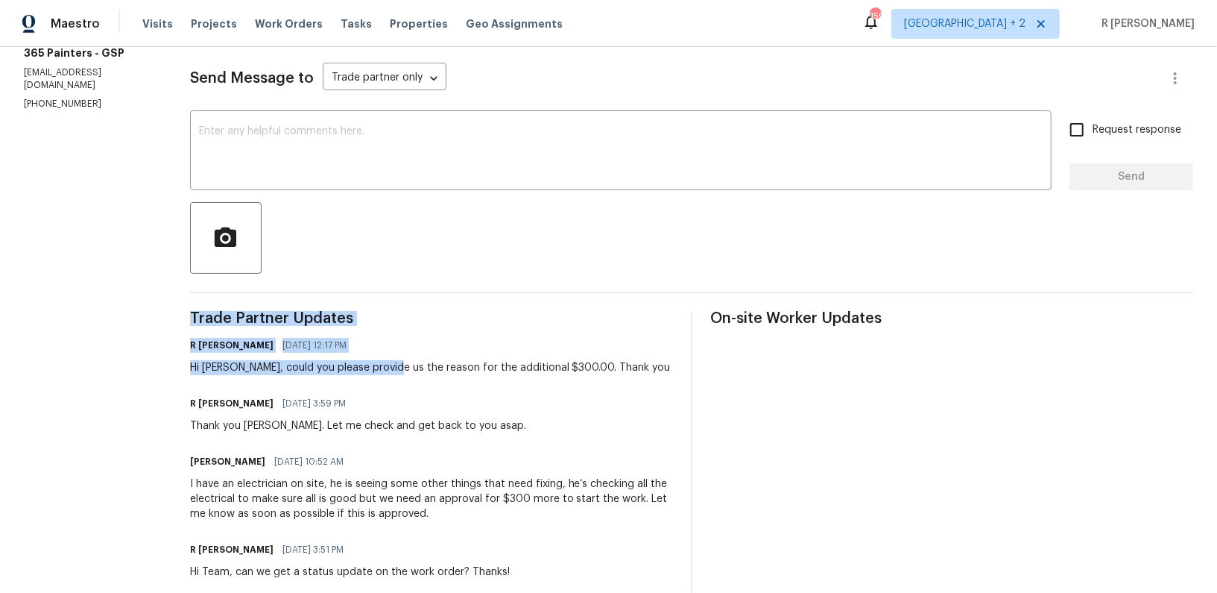
drag, startPoint x: 390, startPoint y: 366, endPoint x: 383, endPoint y: 282, distance: 84.5
click at [383, 282] on div "Send Message to Trade partner only Trade partner only ​ x ​ Request response Se…" at bounding box center [691, 429] width 1003 height 774
click at [288, 485] on div "I have an electrician on site, he is seeing some other things that need fixing,…" at bounding box center [431, 498] width 483 height 45
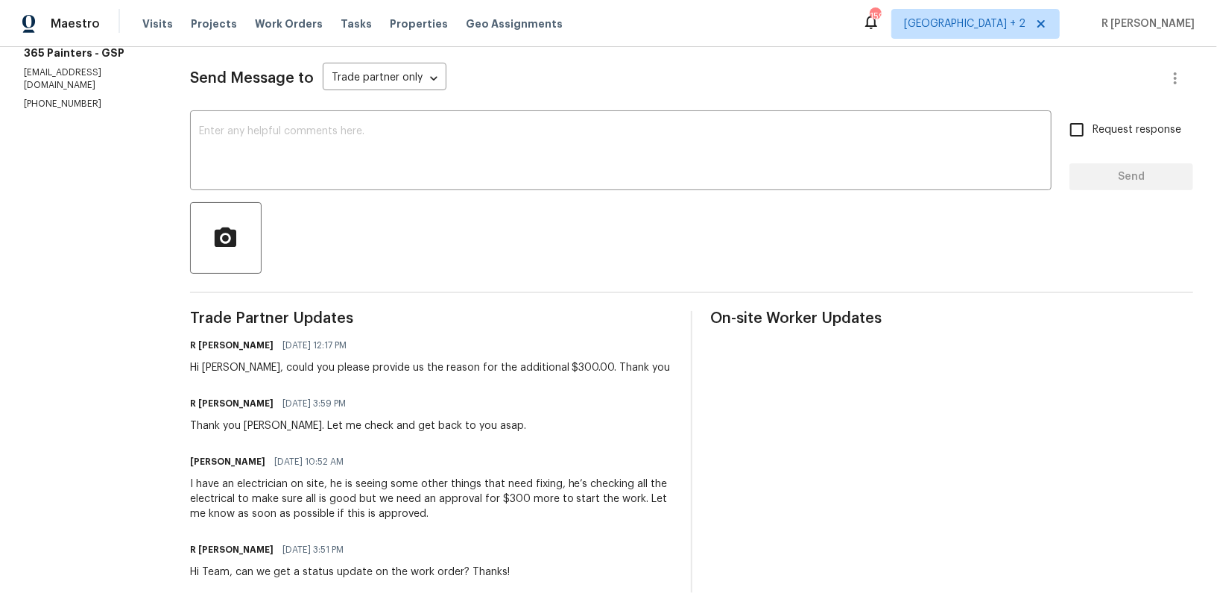
click at [288, 485] on div "I have an electrician on site, he is seeing some other things that need fixing,…" at bounding box center [431, 498] width 483 height 45
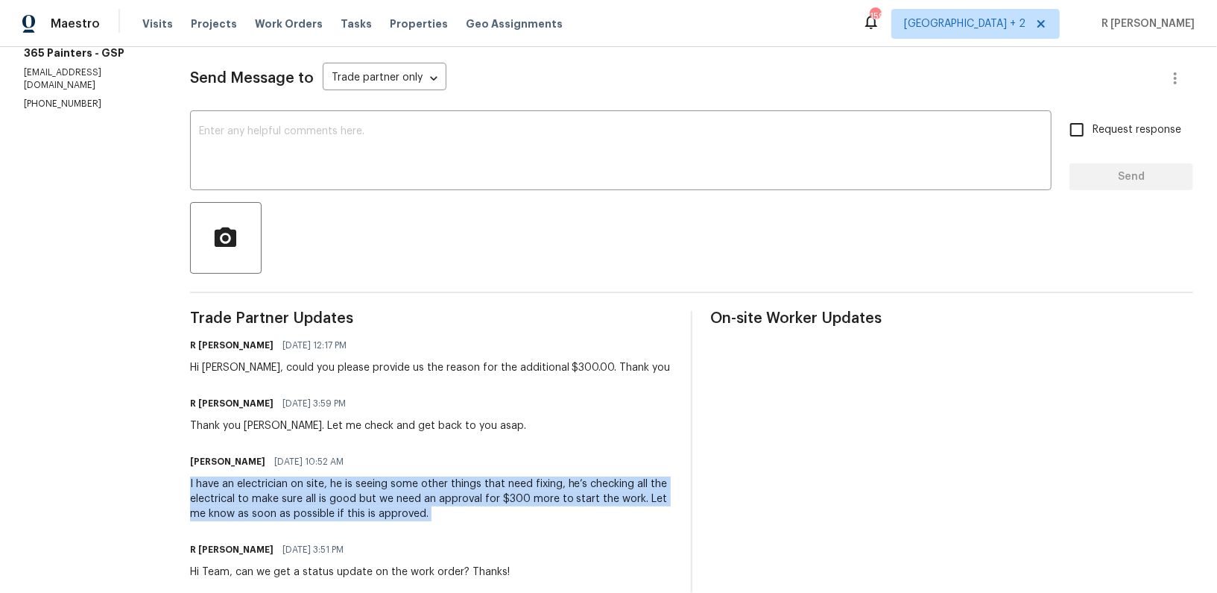
click at [288, 485] on div "I have an electrician on site, he is seeing some other things that need fixing,…" at bounding box center [431, 498] width 483 height 45
copy div "I have an electrician on site, he is seeing some other things that need fixing,…"
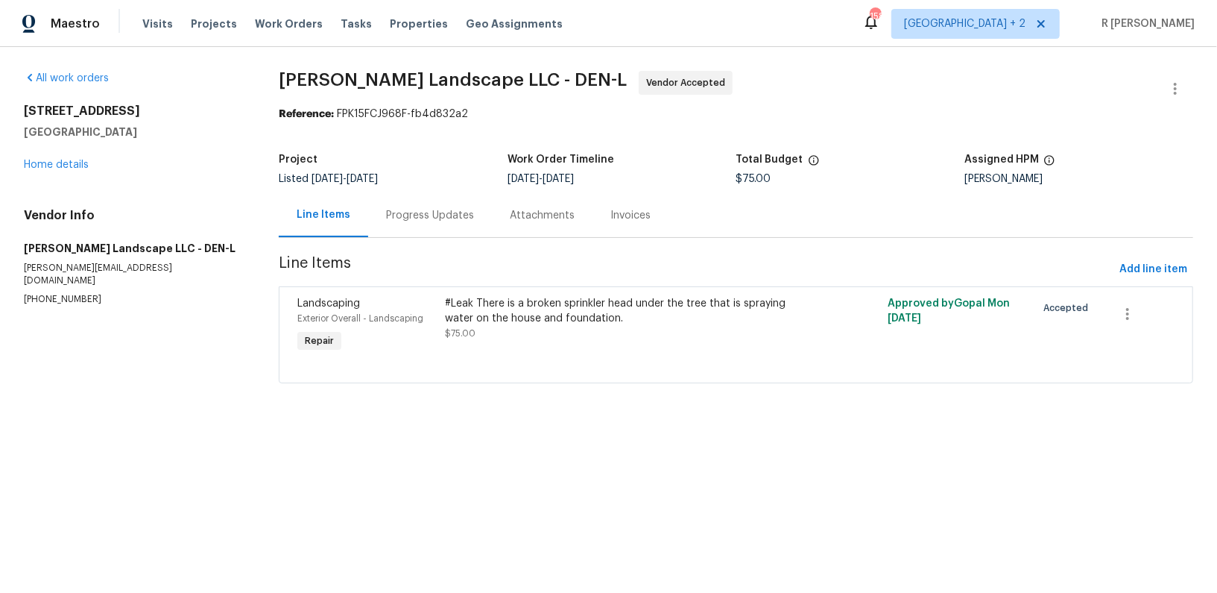
click at [395, 224] on div "Progress Updates" at bounding box center [430, 215] width 124 height 44
